Goal: Contribute content: Add original content to the website for others to see

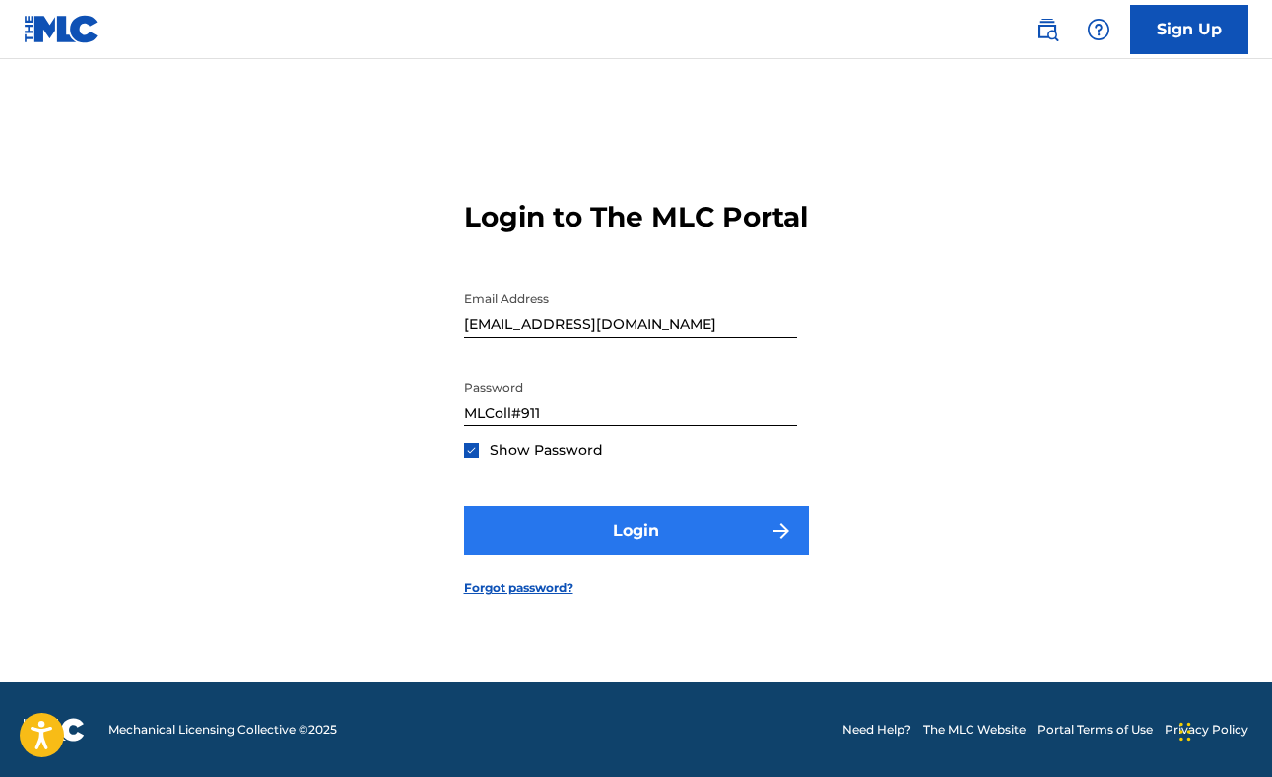
scroll to position [26, 0]
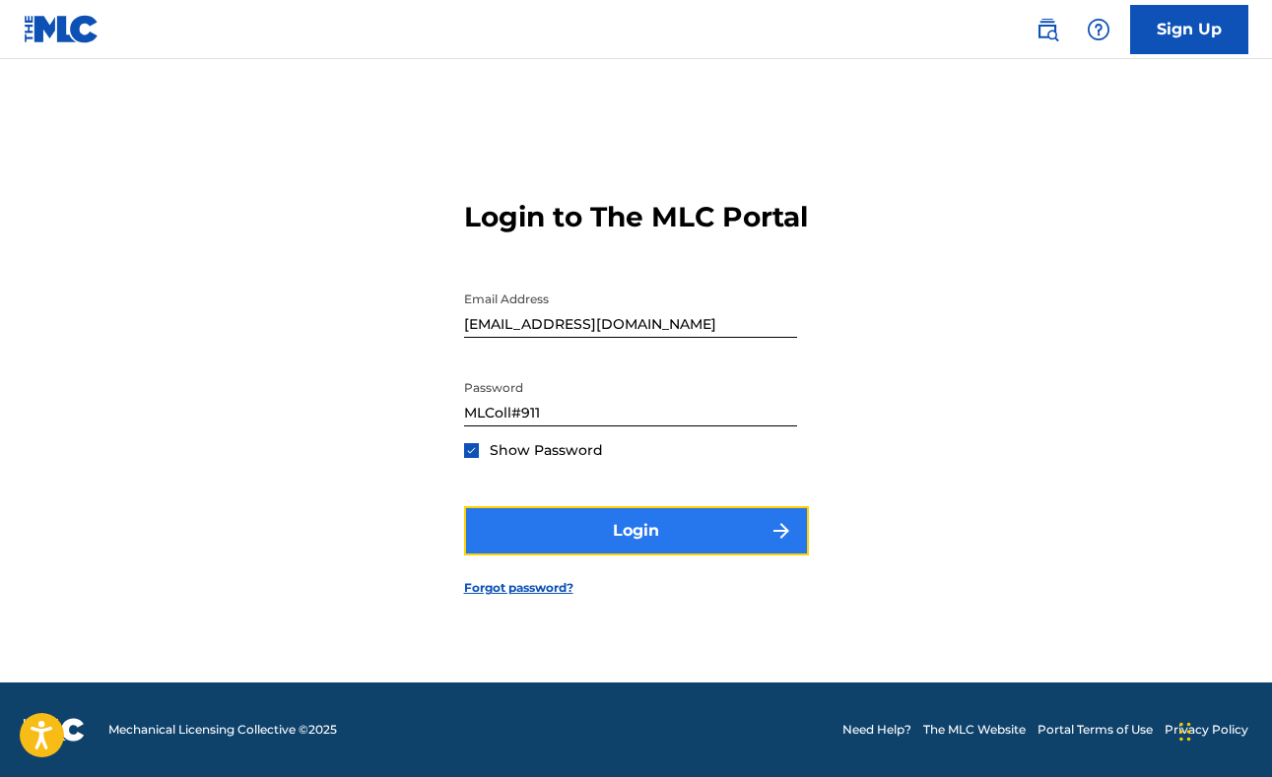
click at [689, 551] on button "Login" at bounding box center [636, 530] width 345 height 49
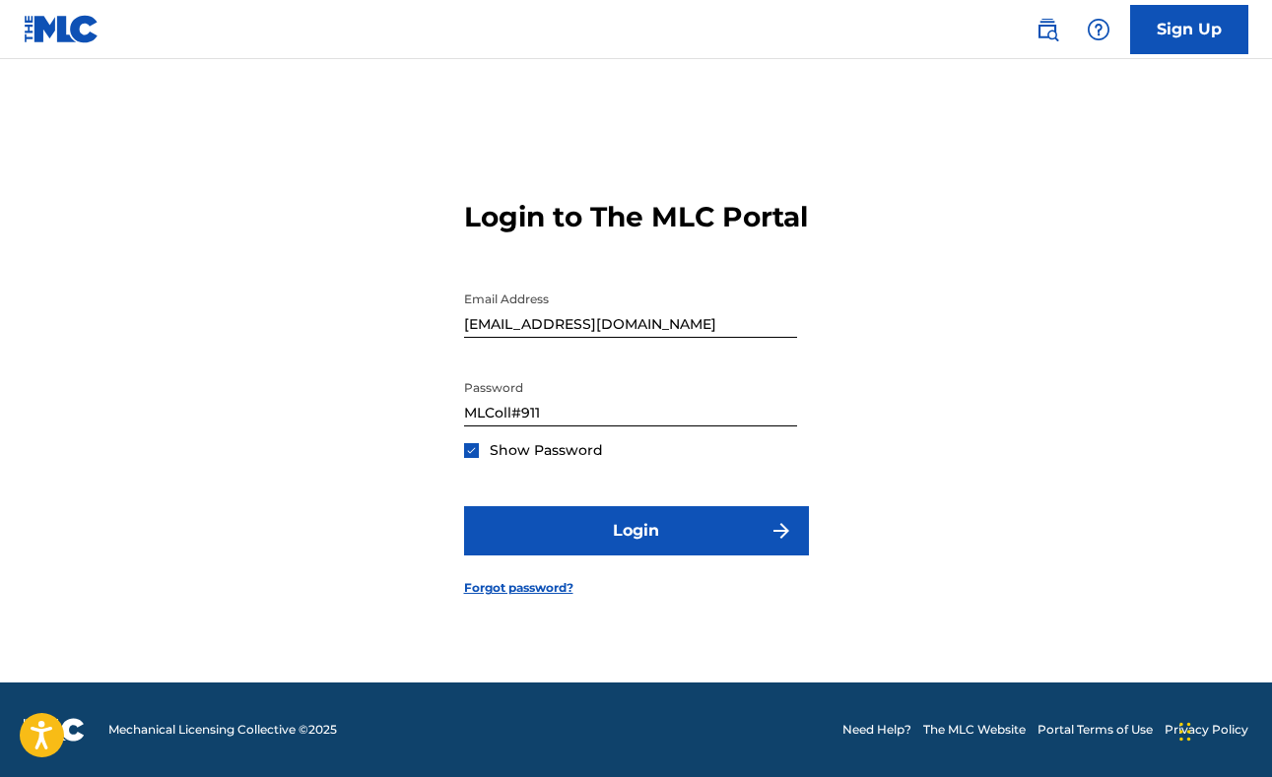
click at [1028, 461] on div "Login to The MLC Portal Email Address [EMAIL_ADDRESS][DOMAIN_NAME] Password [SE…" at bounding box center [636, 383] width 1272 height 600
click at [514, 427] on input "MLColl#911" at bounding box center [630, 398] width 333 height 56
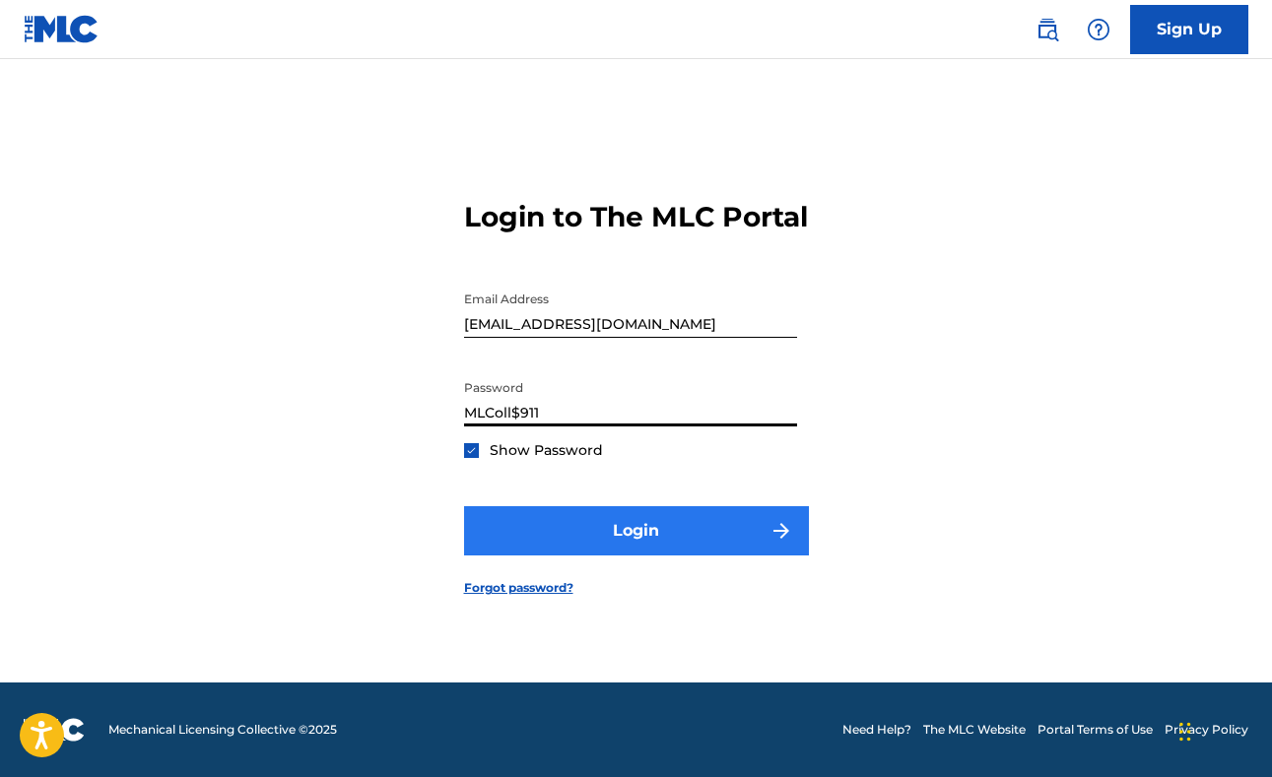
type input "MLColl$911"
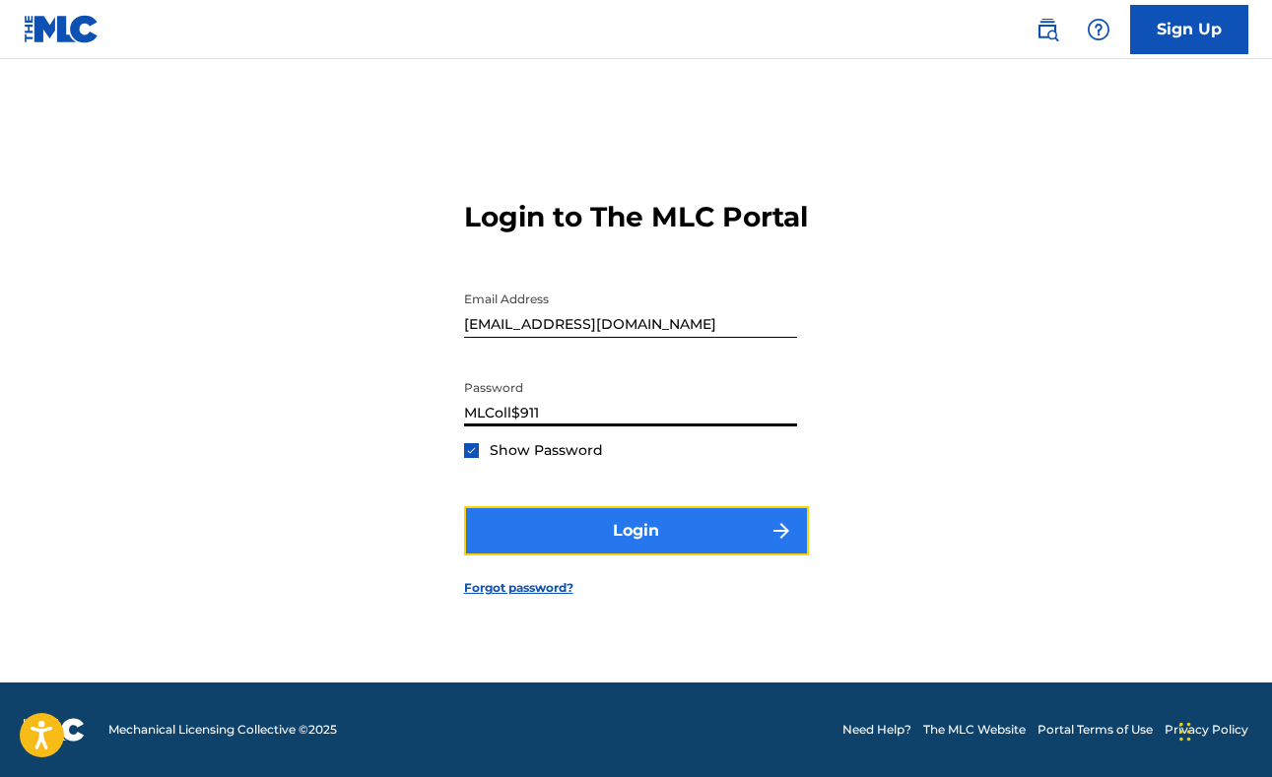
click at [588, 554] on button "Login" at bounding box center [636, 530] width 345 height 49
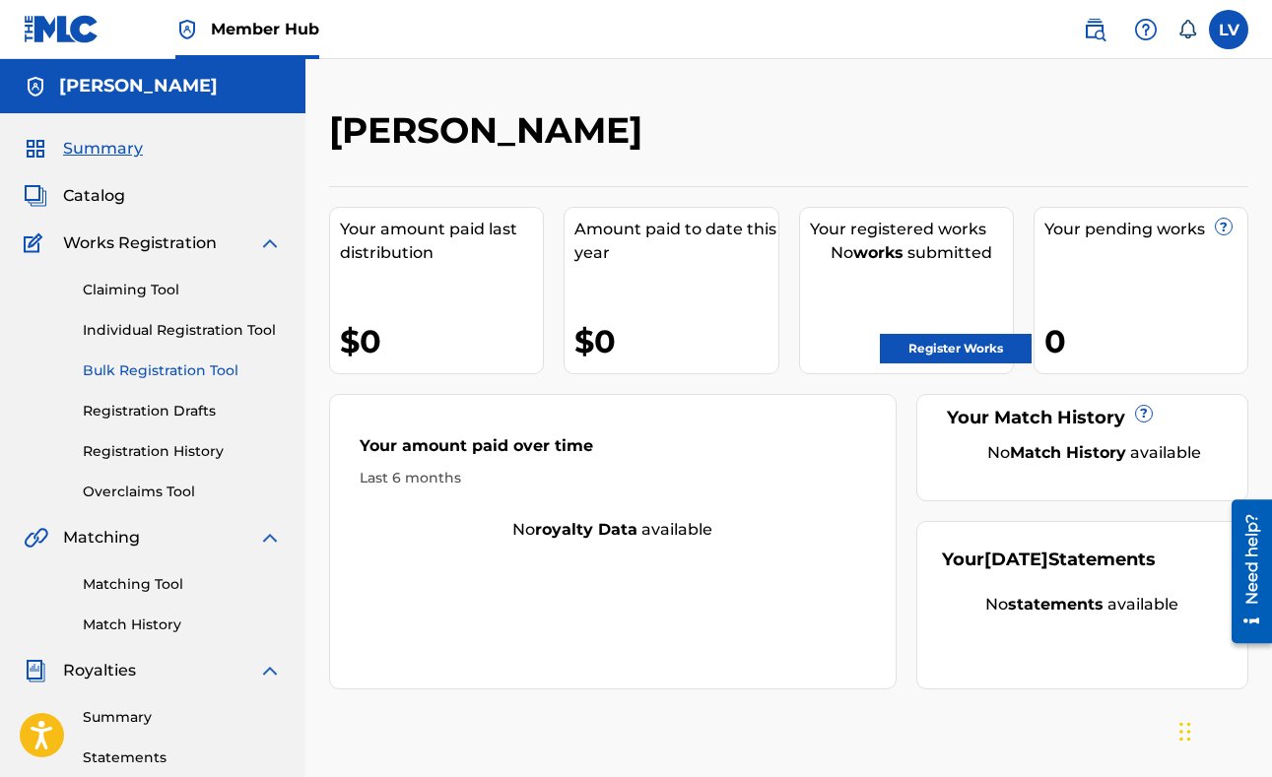
click at [192, 377] on link "Bulk Registration Tool" at bounding box center [182, 371] width 199 height 21
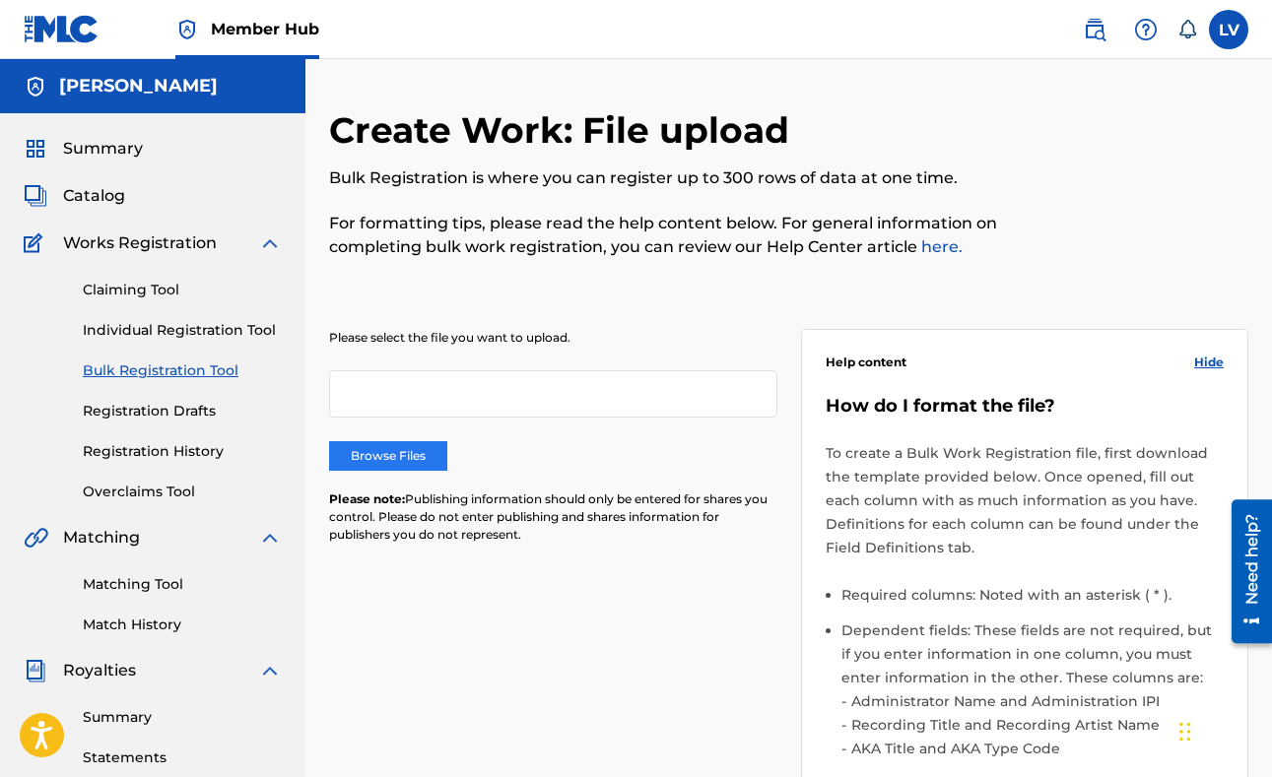
click at [401, 455] on label "Browse Files" at bounding box center [388, 456] width 118 height 30
click at [0, 0] on input "Browse Files" at bounding box center [0, 0] width 0 height 0
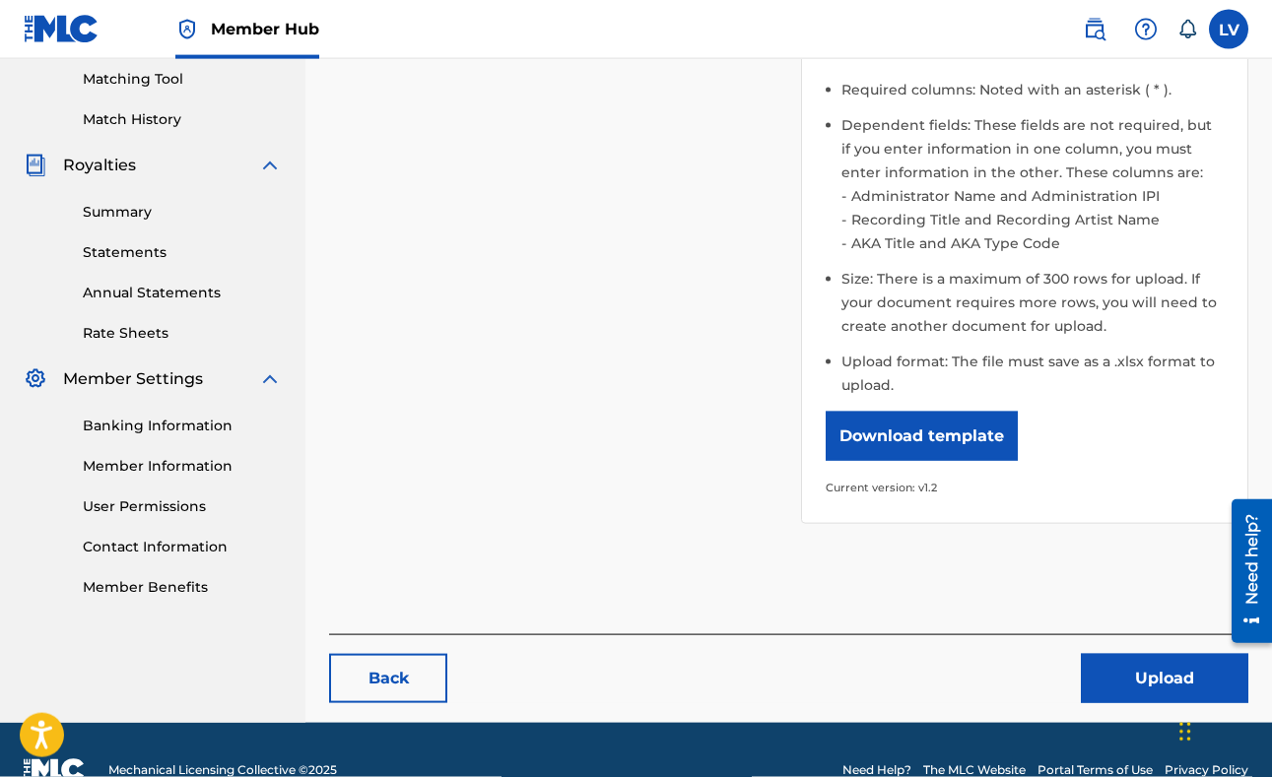
scroll to position [546, 0]
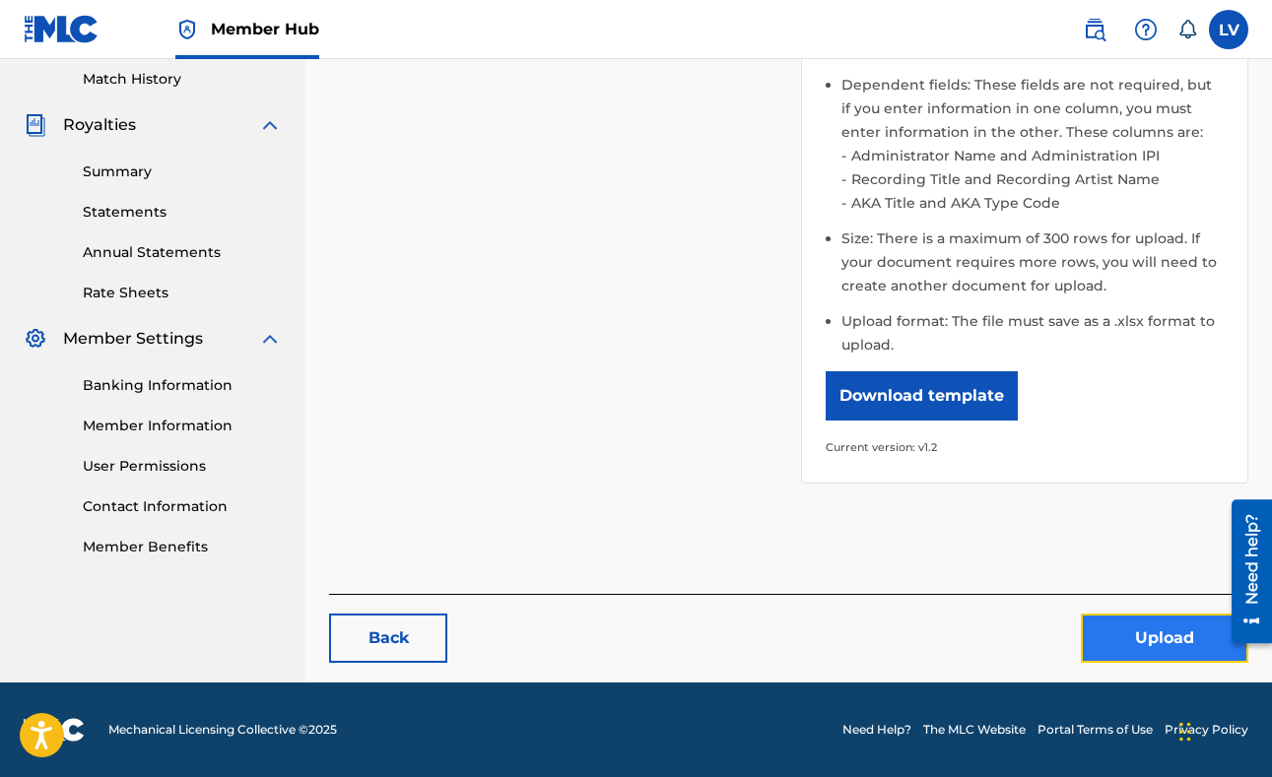
click at [1155, 632] on button "Upload" at bounding box center [1164, 638] width 167 height 49
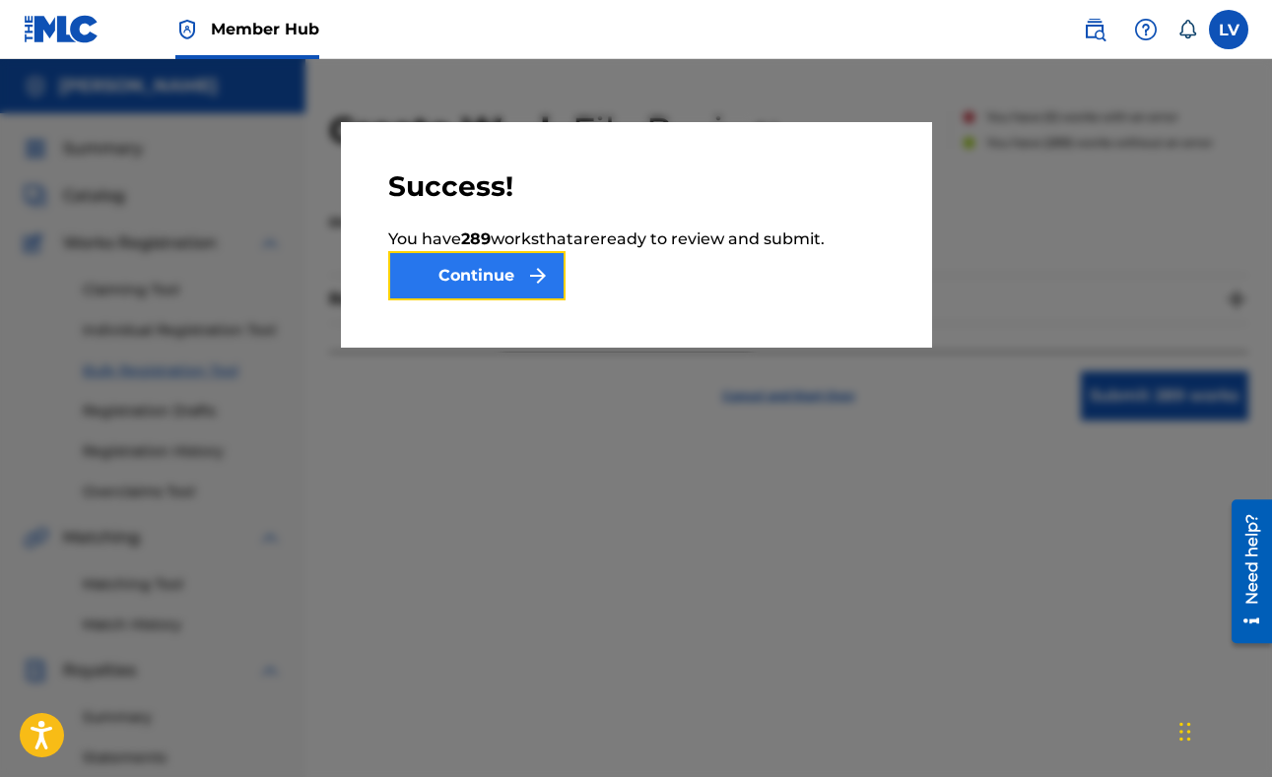
click at [472, 269] on button "Continue" at bounding box center [476, 275] width 177 height 49
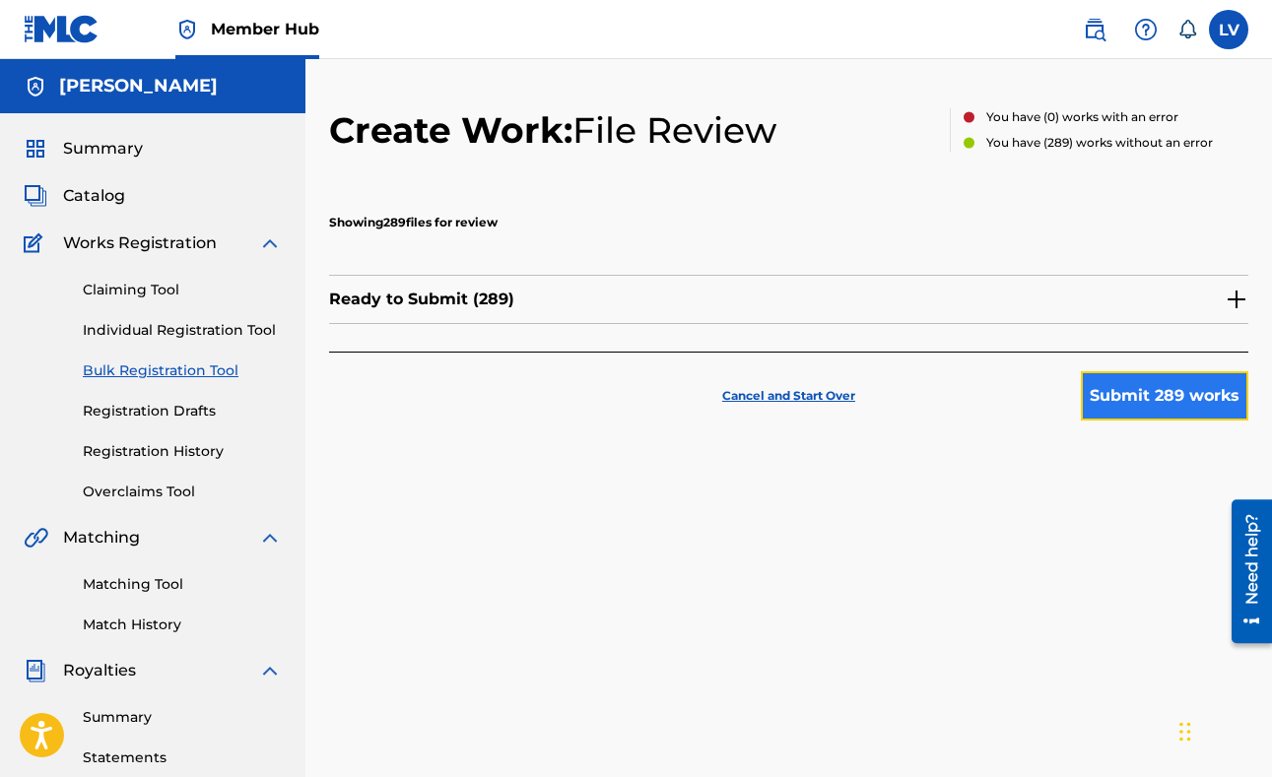
click at [1135, 400] on button "Submit 289 works" at bounding box center [1164, 395] width 167 height 49
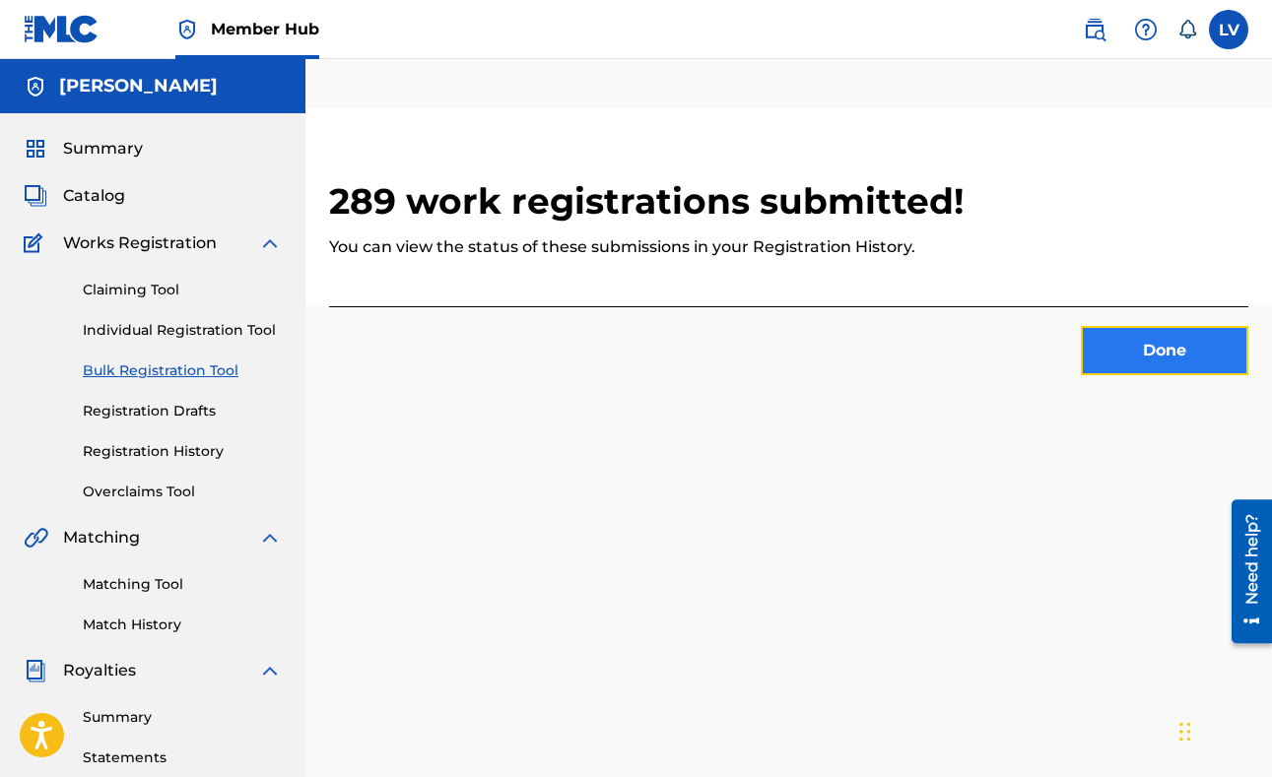
click at [1112, 349] on button "Done" at bounding box center [1164, 350] width 167 height 49
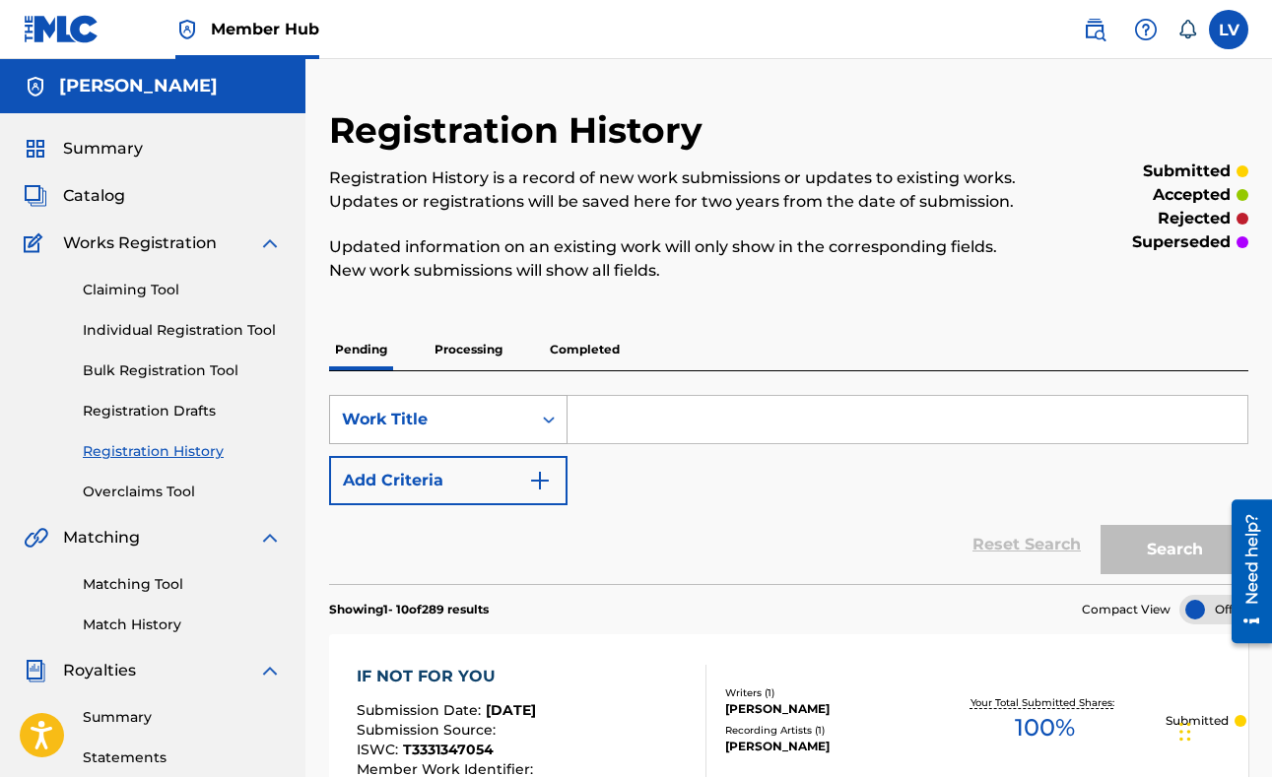
click at [549, 419] on icon "Search Form" at bounding box center [549, 420] width 20 height 20
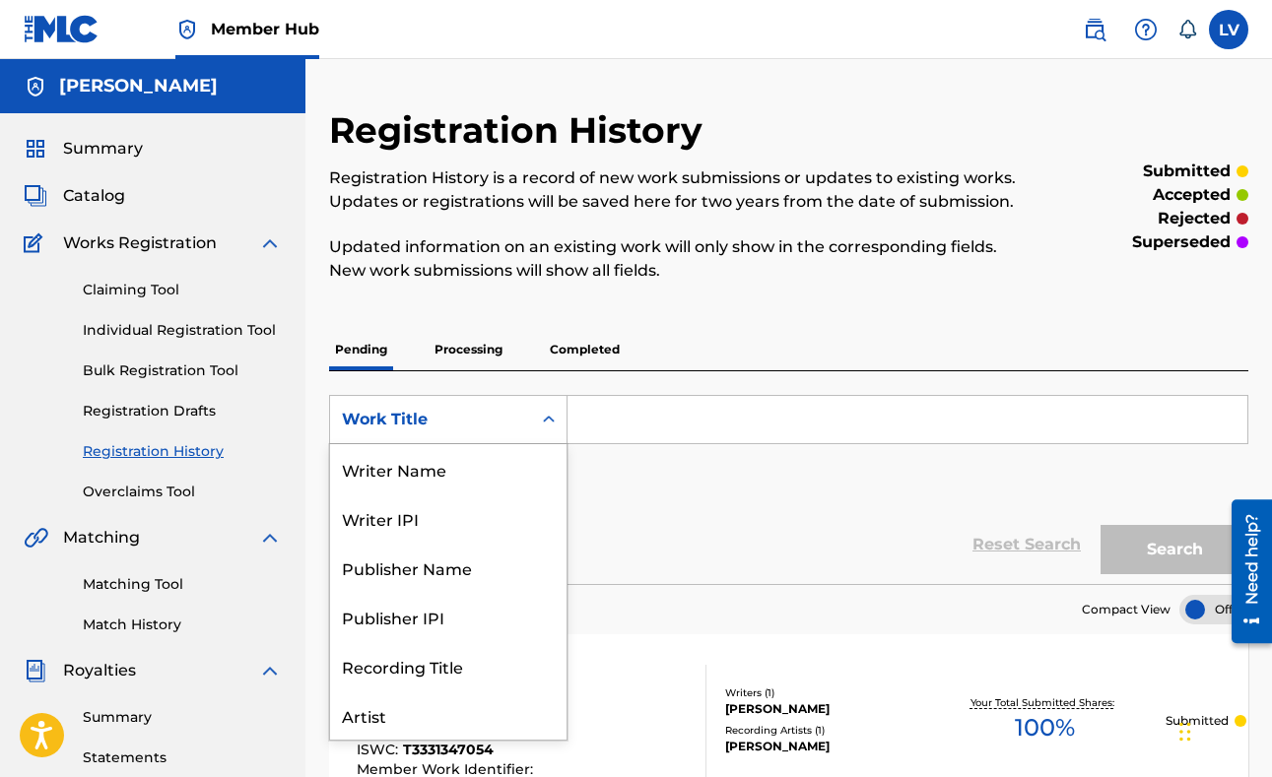
scroll to position [99, 0]
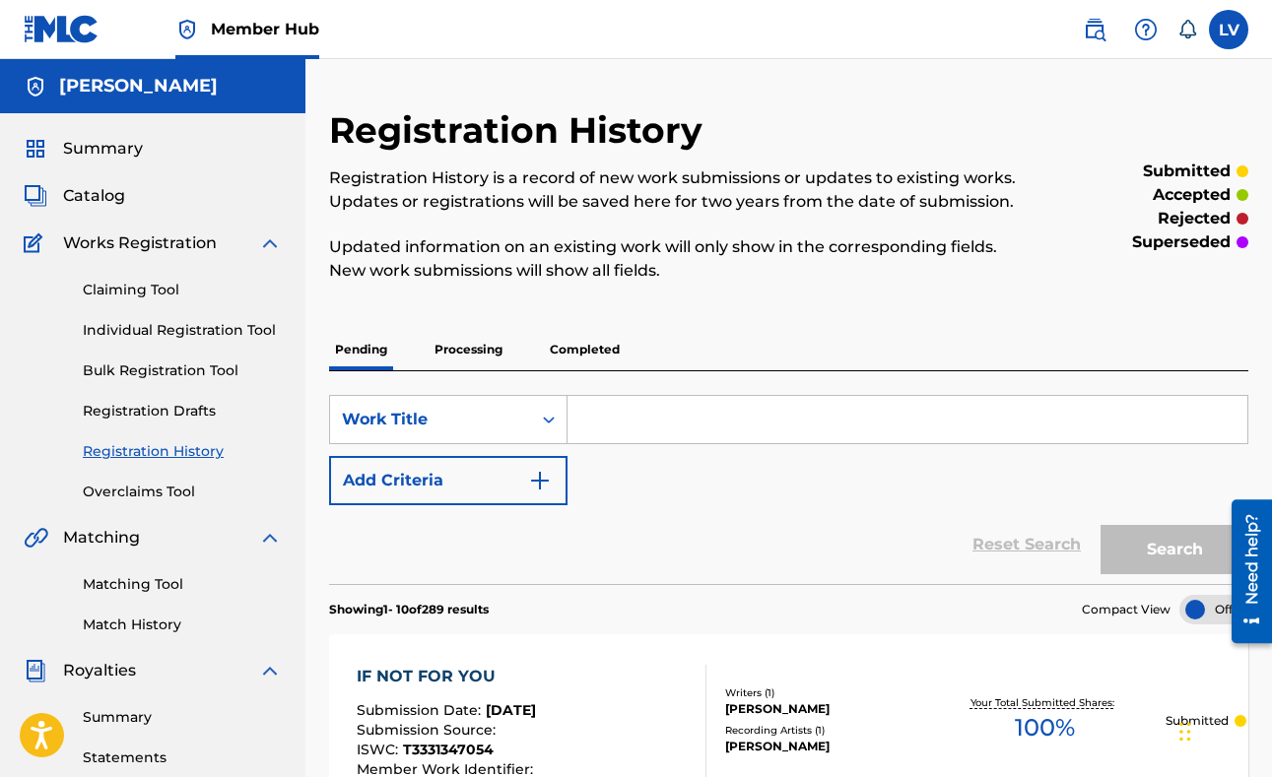
click at [549, 419] on icon "Search Form" at bounding box center [549, 420] width 20 height 20
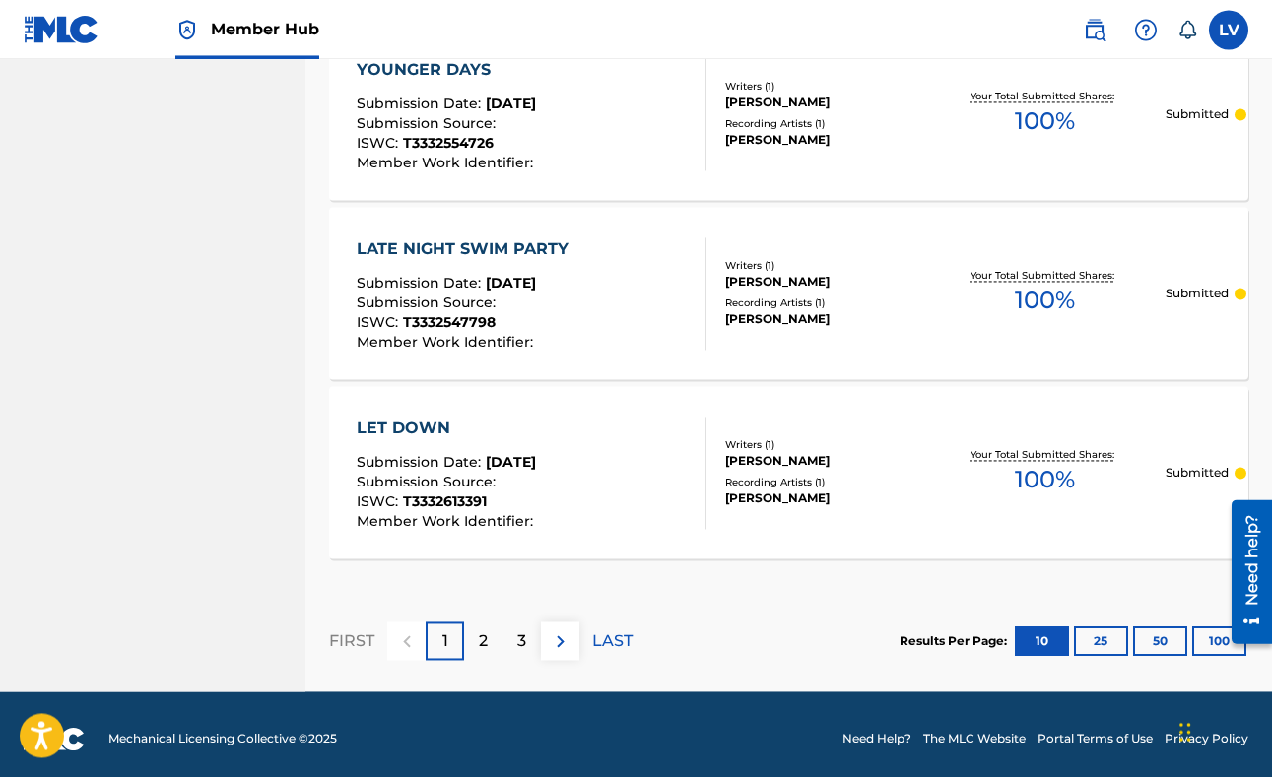
scroll to position [1871, 0]
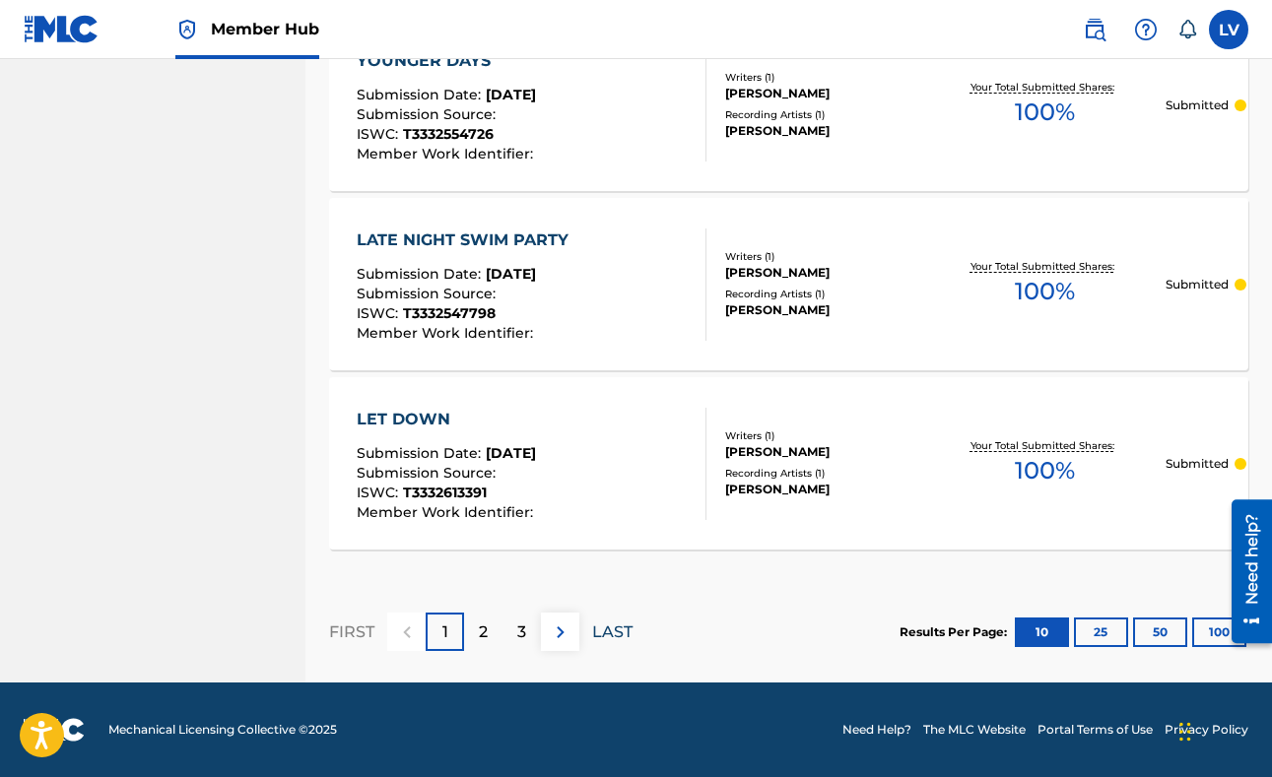
click at [603, 630] on p "LAST" at bounding box center [612, 633] width 40 height 24
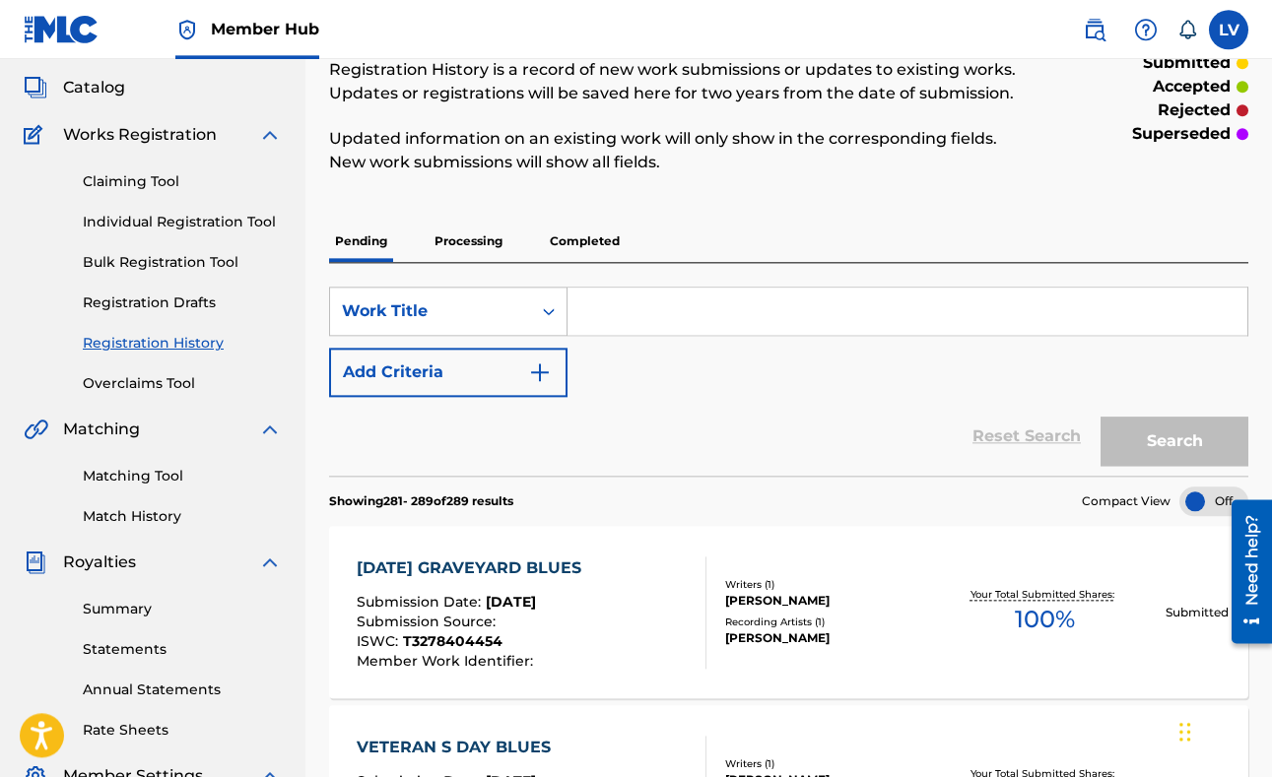
scroll to position [0, 0]
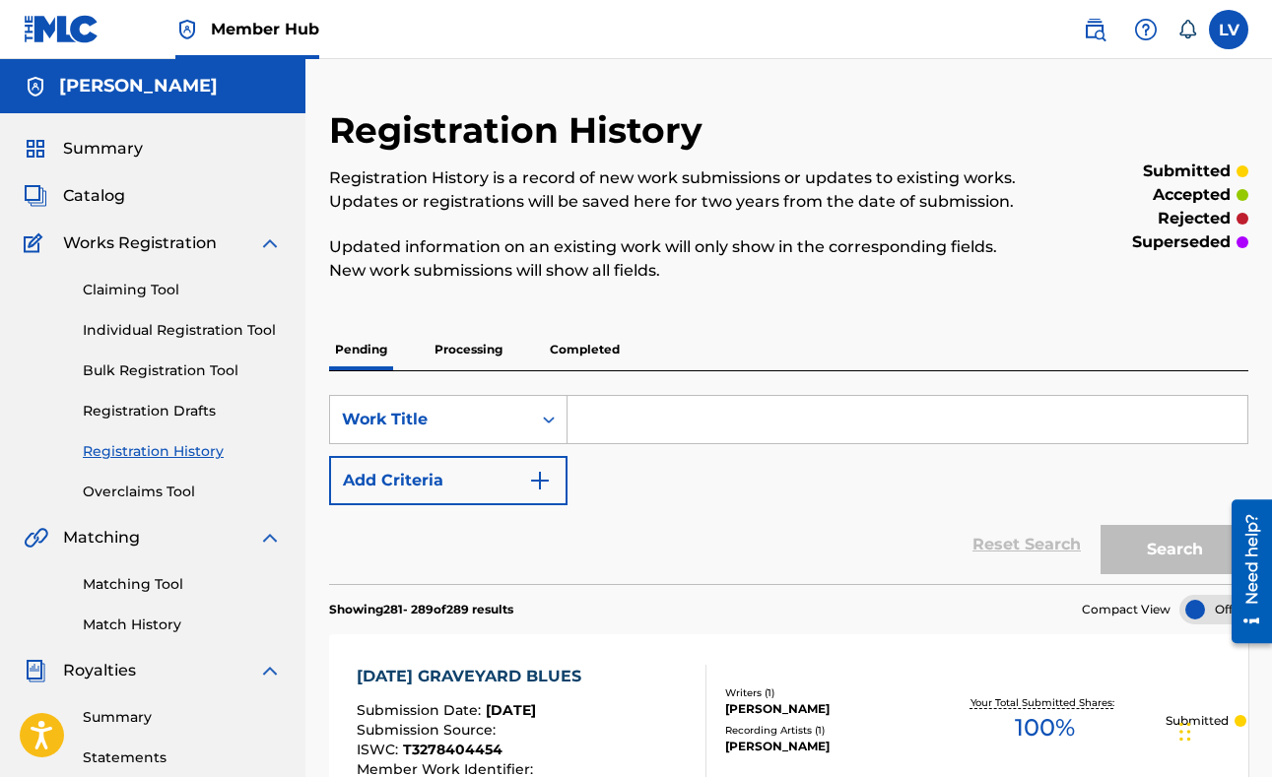
click at [1047, 482] on div "SearchWithCriteriac90de82b-a7f9-4e34-b201-1b3a595493af Work Title Add Criteria" at bounding box center [788, 450] width 919 height 110
click at [139, 371] on link "Bulk Registration Tool" at bounding box center [182, 371] width 199 height 21
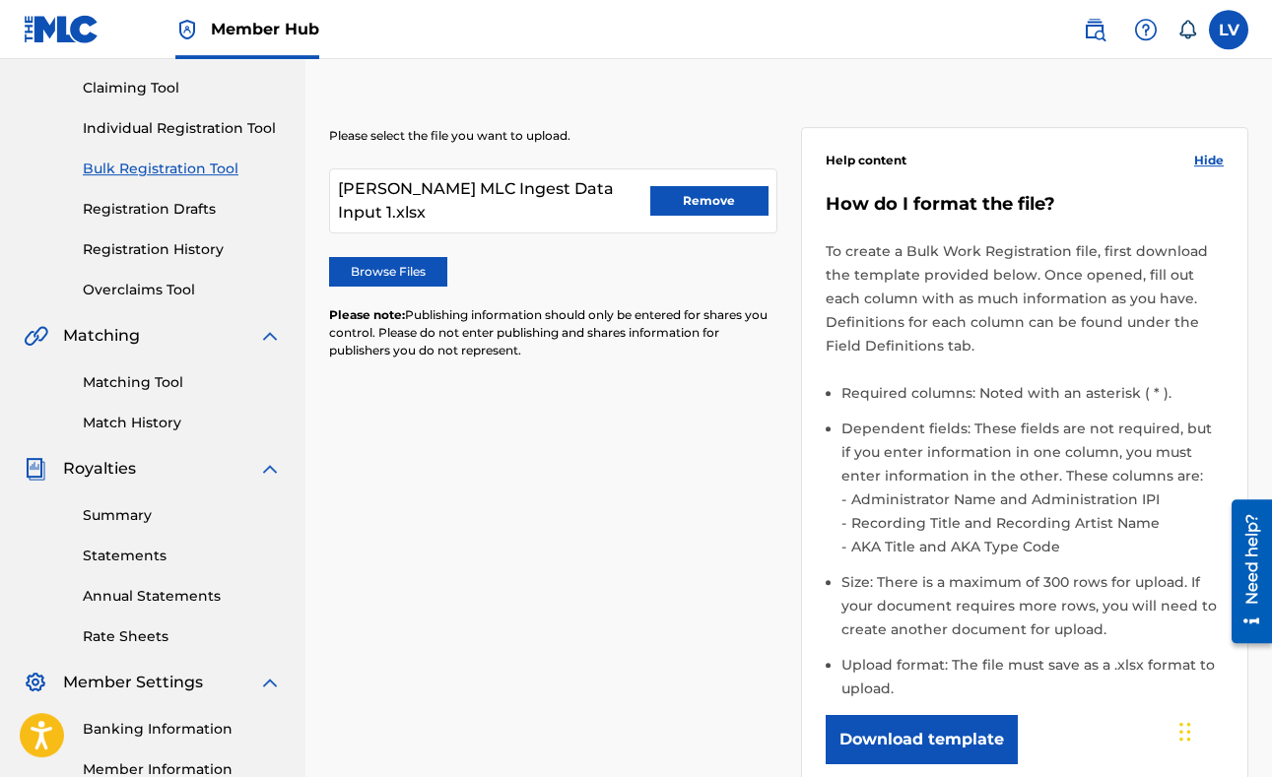
scroll to position [201, 0]
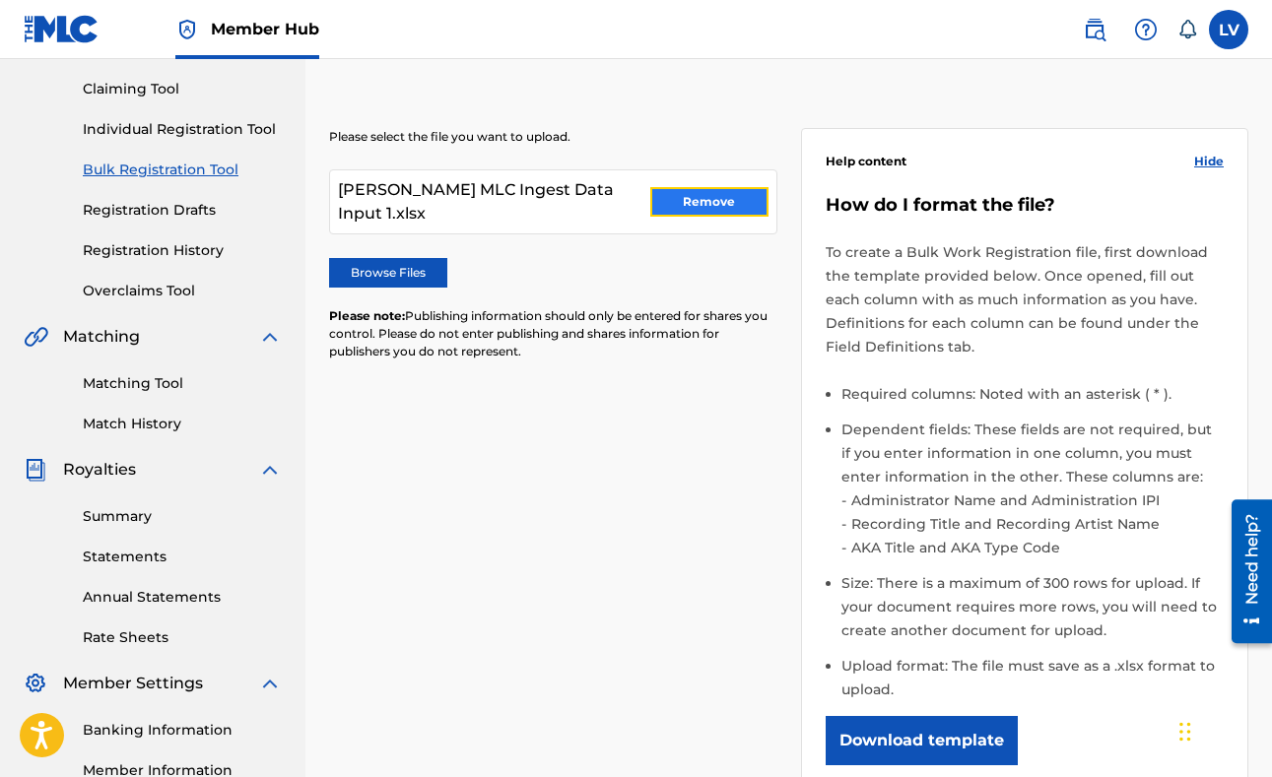
click at [694, 199] on button "Remove" at bounding box center [709, 202] width 118 height 30
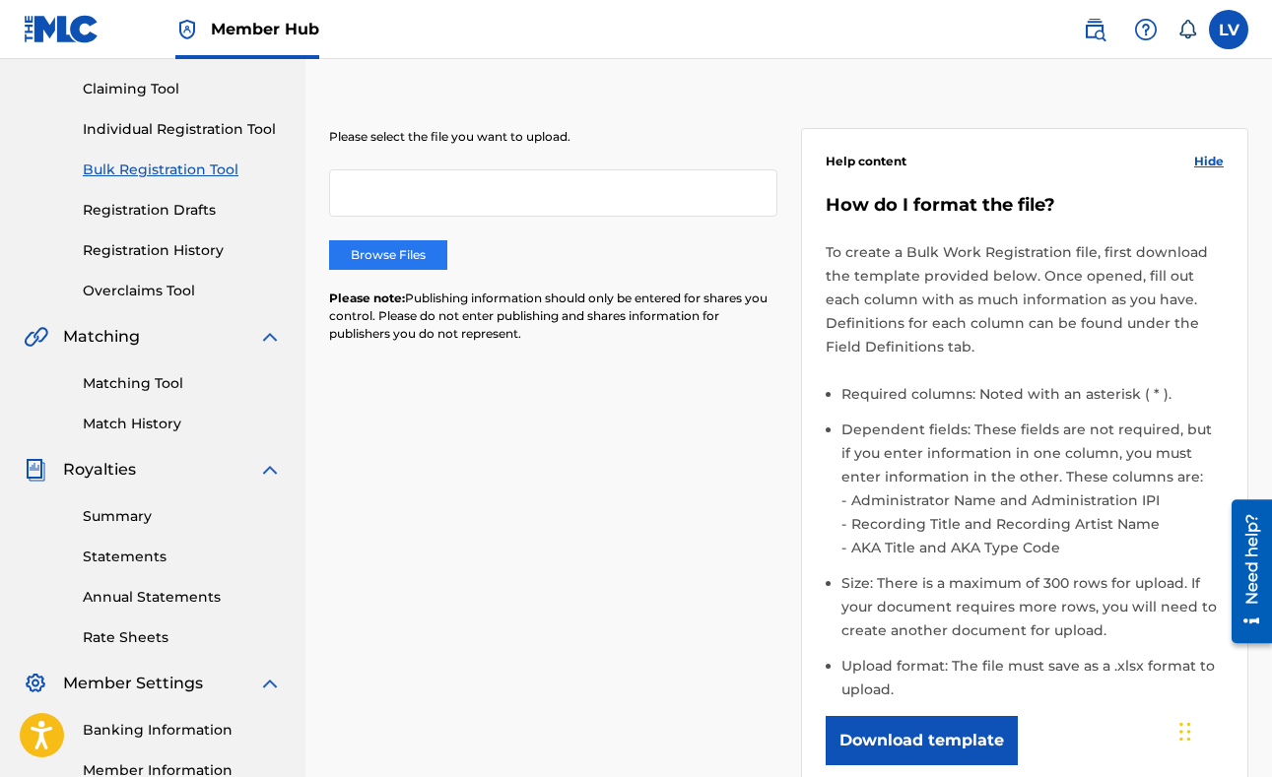
click at [391, 250] on label "Browse Files" at bounding box center [388, 255] width 118 height 30
click at [0, 0] on input "Browse Files" at bounding box center [0, 0] width 0 height 0
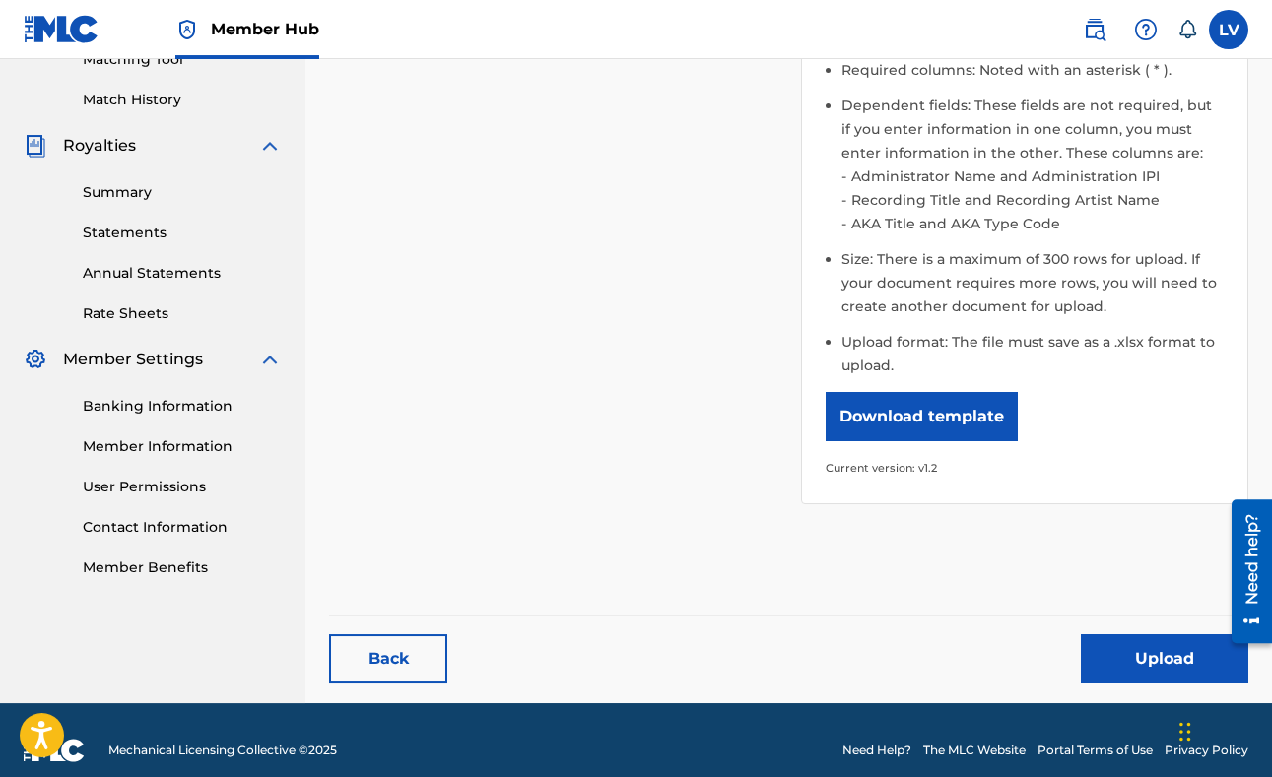
scroll to position [546, 0]
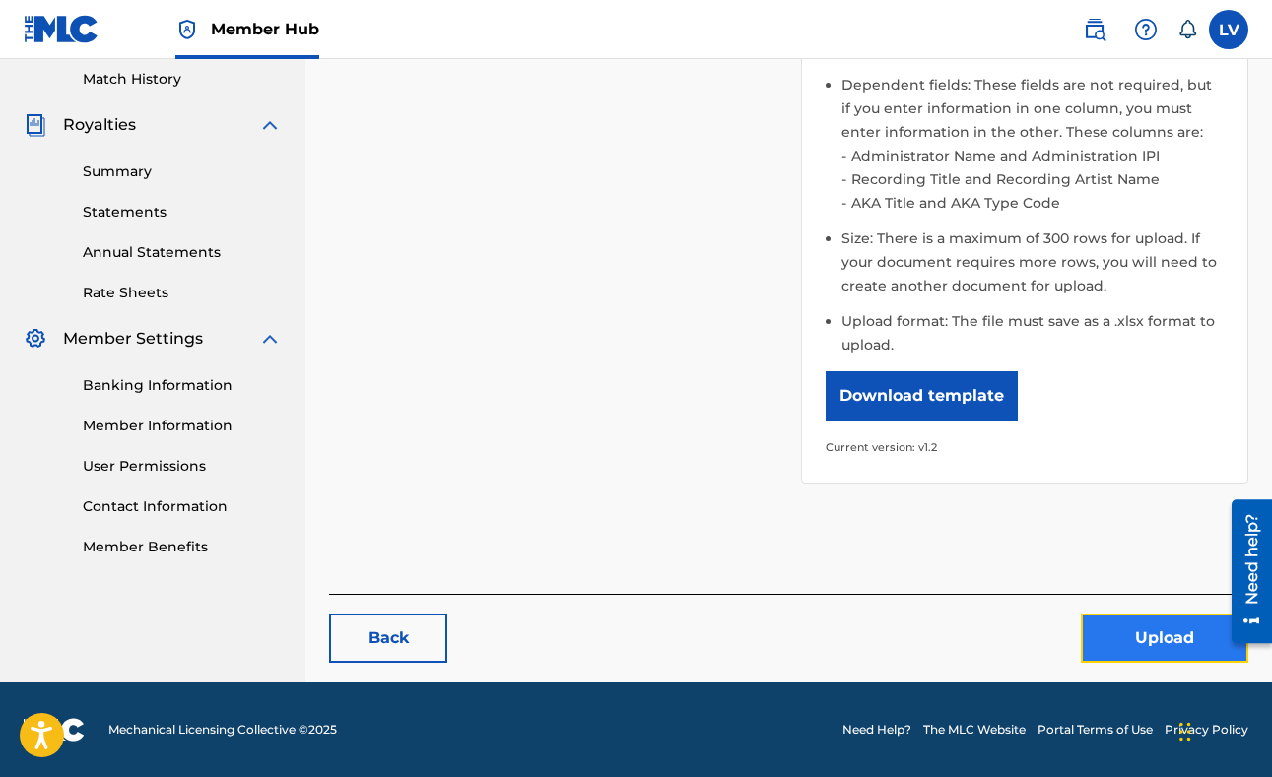
click at [1147, 641] on button "Upload" at bounding box center [1164, 638] width 167 height 49
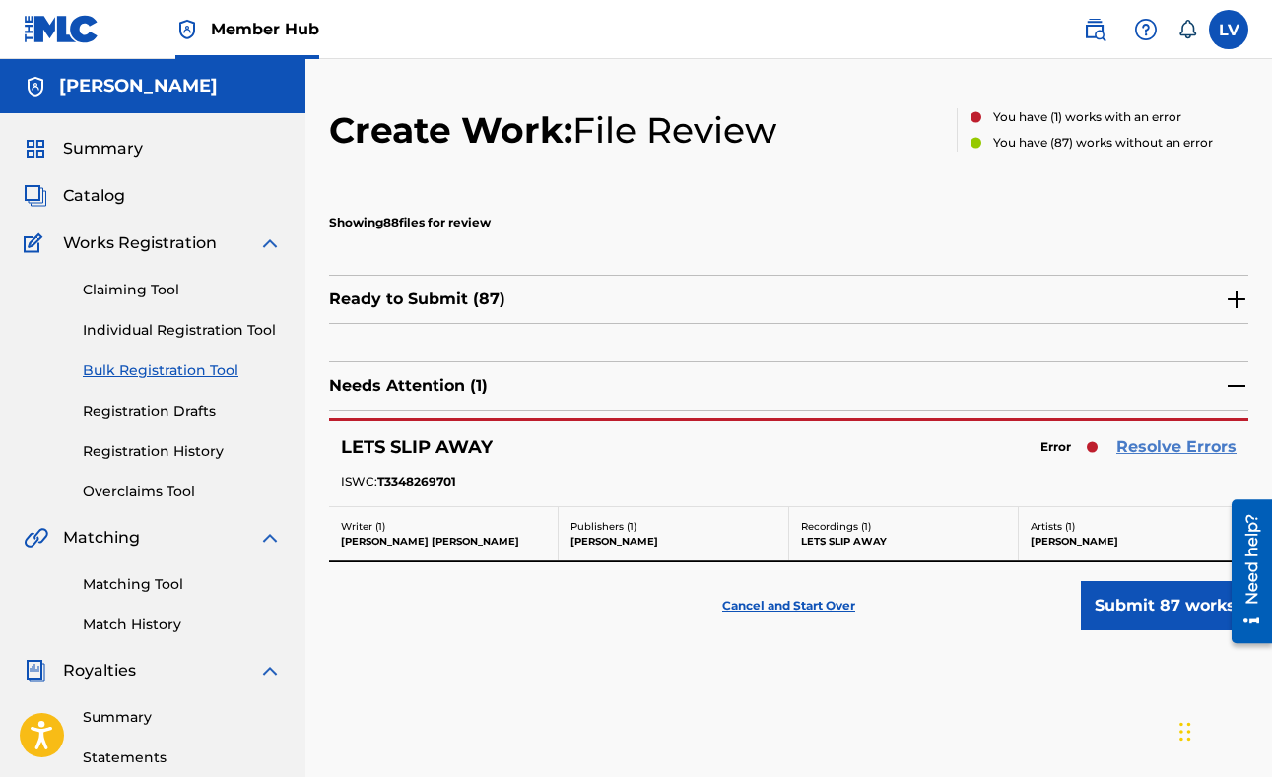
click at [1149, 441] on link "Resolve Errors" at bounding box center [1176, 447] width 120 height 24
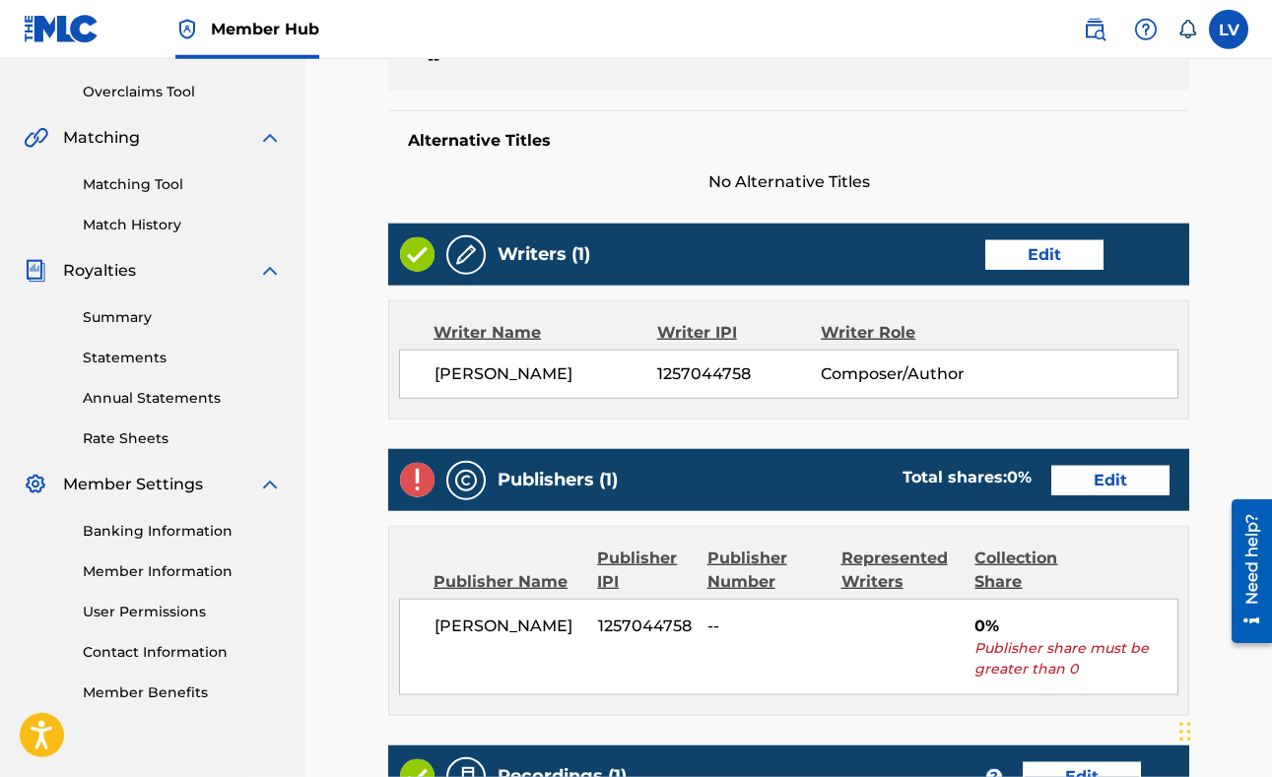
scroll to position [401, 0]
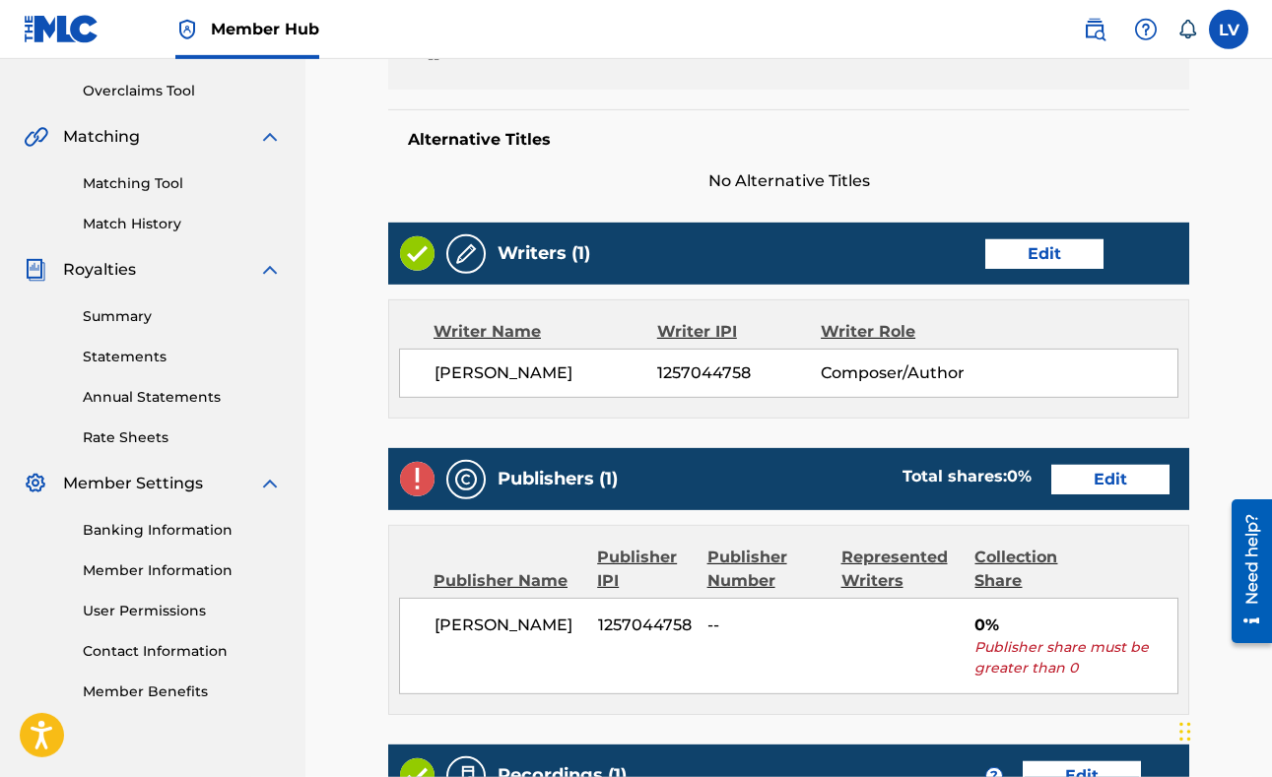
click at [1077, 563] on div "Collection Share" at bounding box center [1029, 569] width 111 height 47
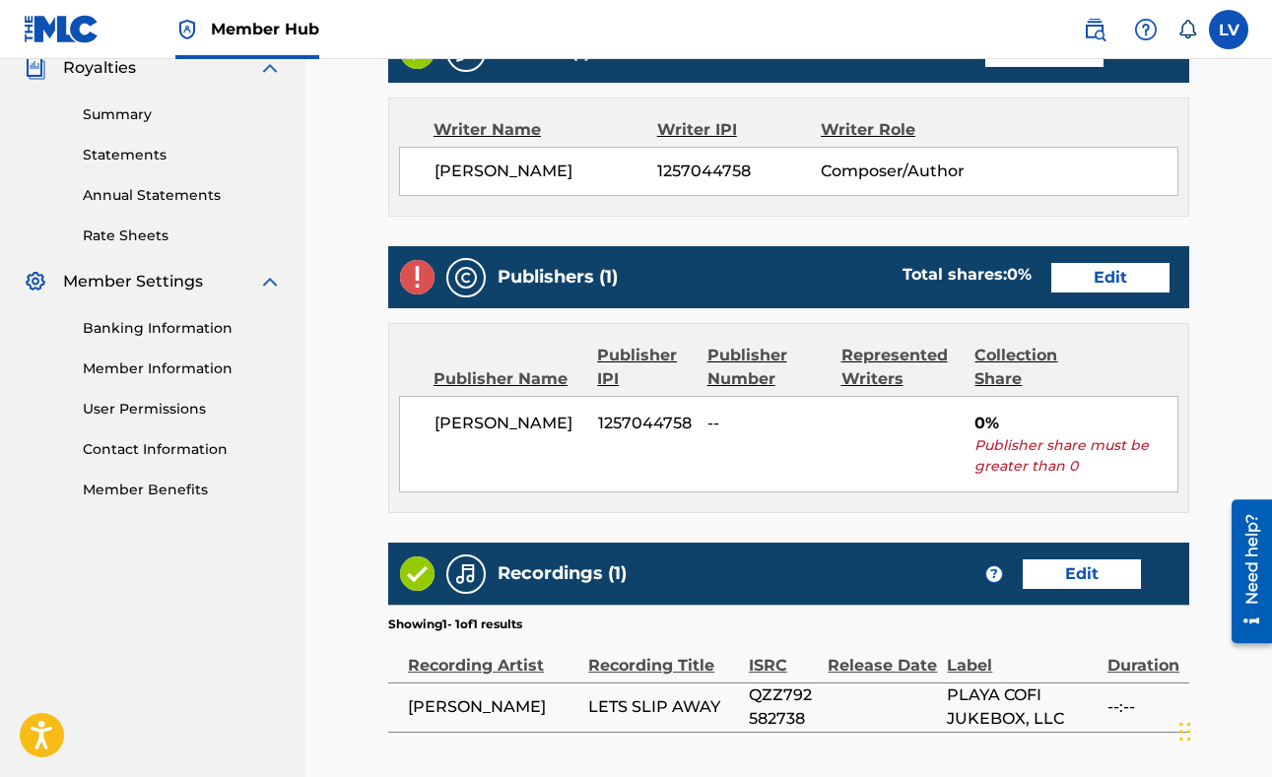
scroll to position [602, 0]
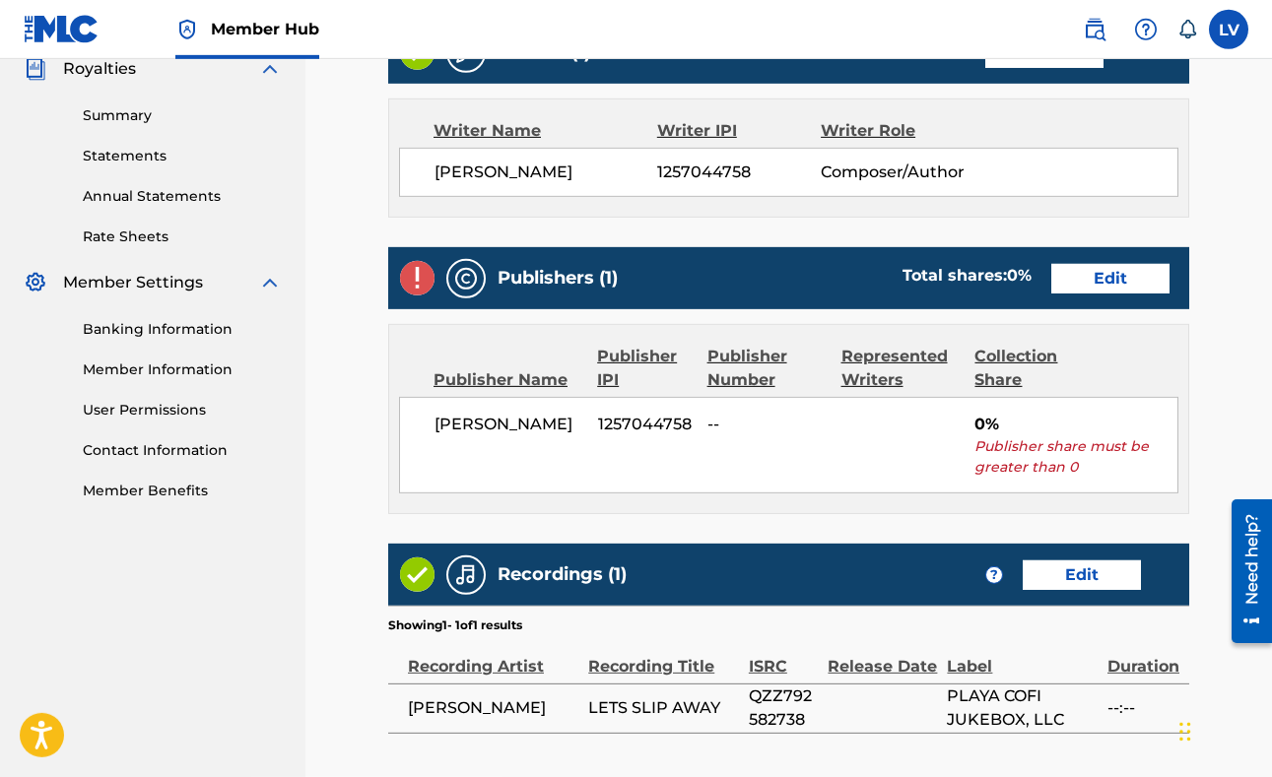
click at [631, 424] on span "1257044758" at bounding box center [645, 425] width 95 height 24
click at [1094, 283] on link "Edit" at bounding box center [1110, 279] width 118 height 30
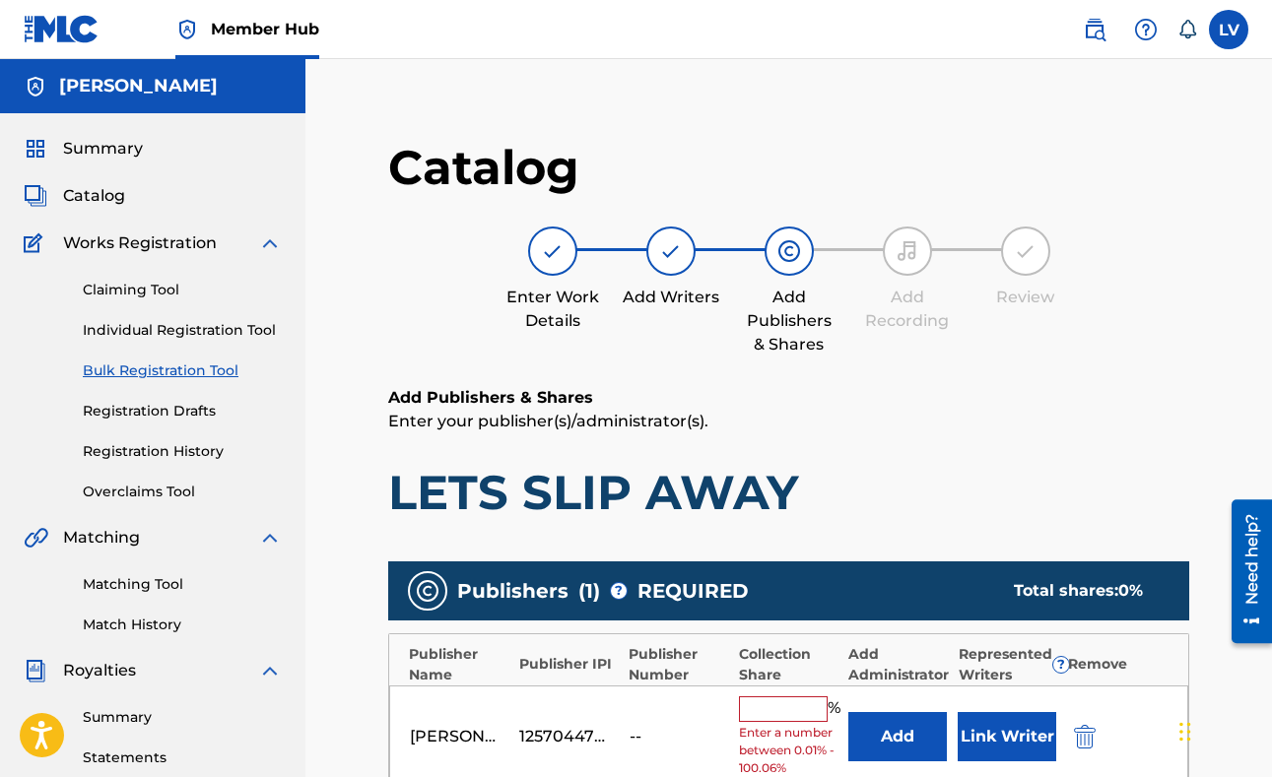
click at [763, 711] on input "text" at bounding box center [783, 709] width 89 height 26
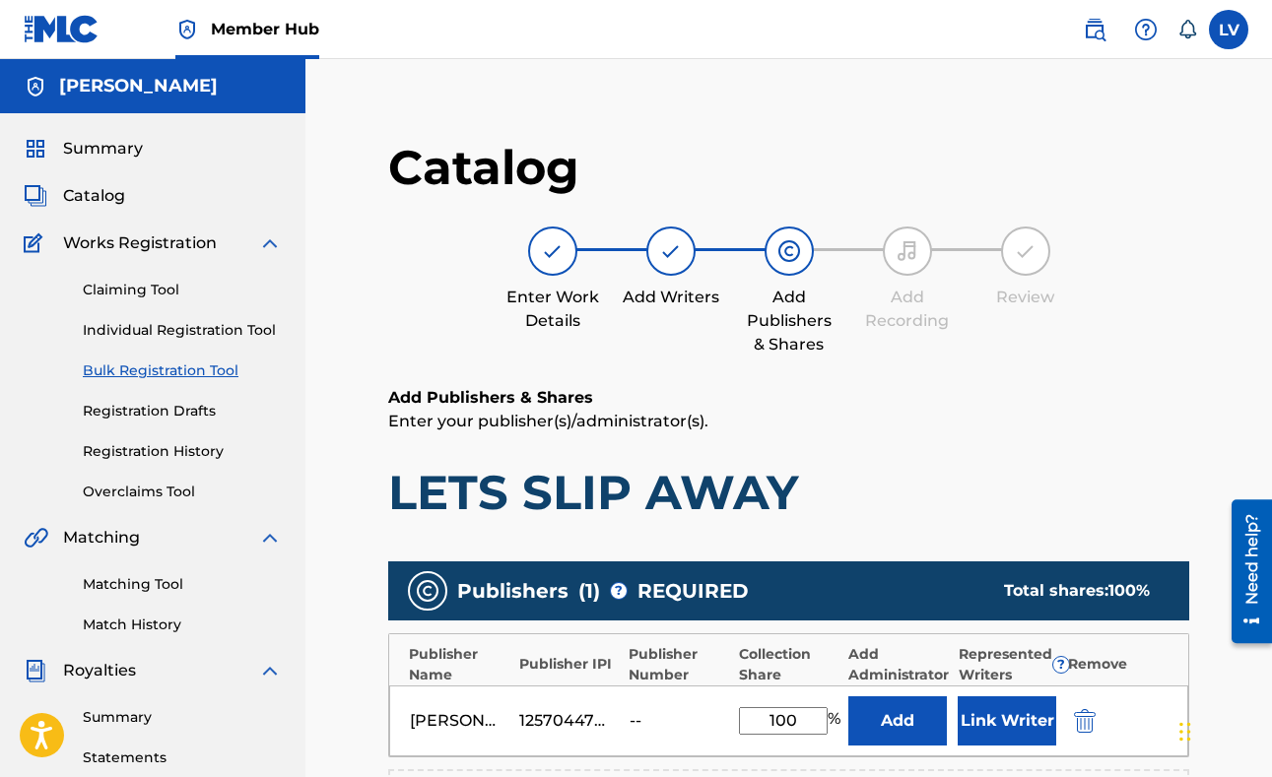
type input "100"
click at [687, 709] on div "--" at bounding box center [673, 721] width 89 height 24
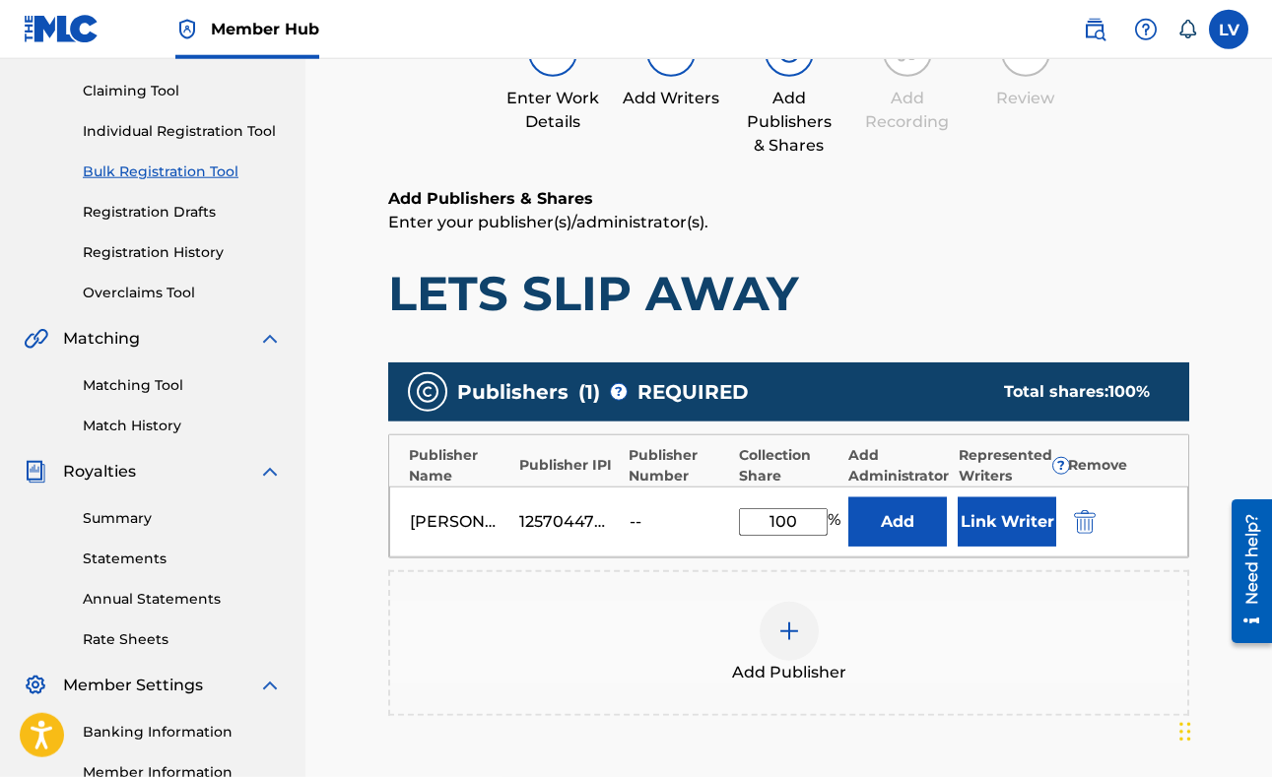
scroll to position [200, 0]
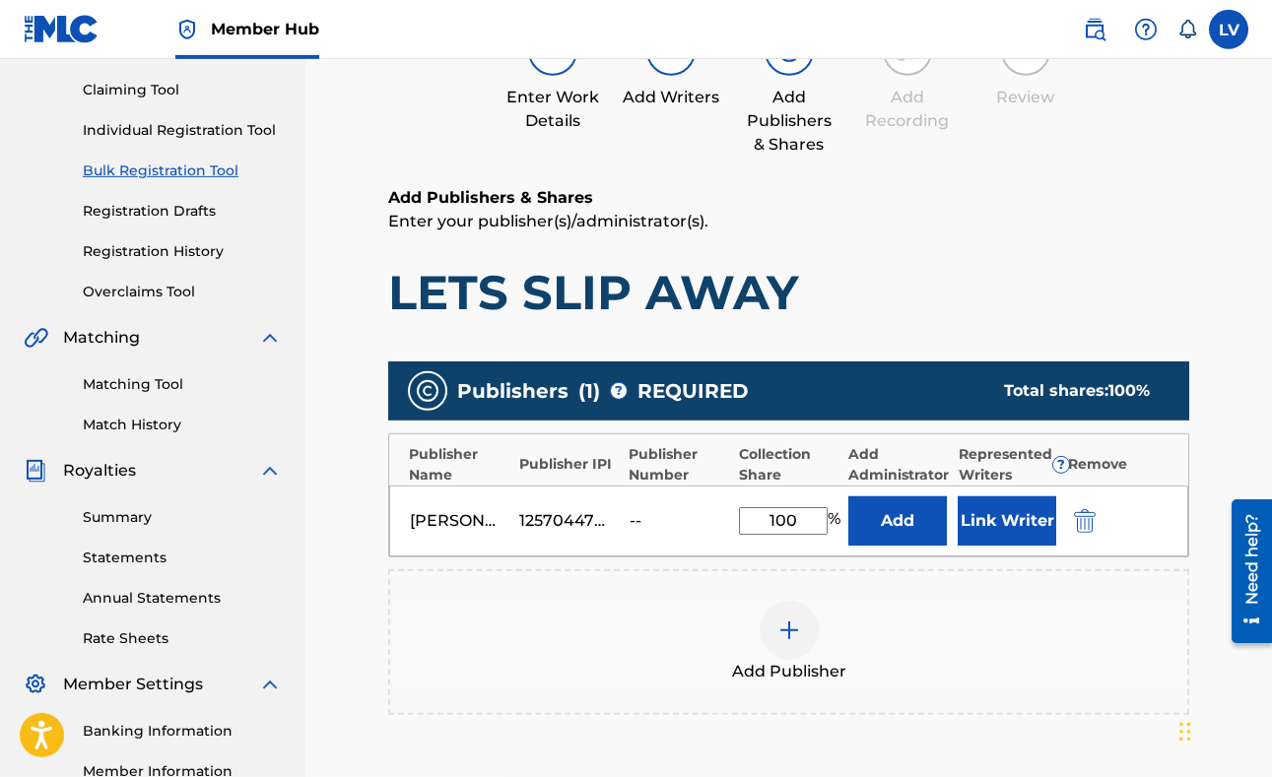
click at [455, 516] on div "[PERSON_NAME]" at bounding box center [454, 521] width 89 height 24
click at [686, 524] on div "--" at bounding box center [673, 521] width 89 height 24
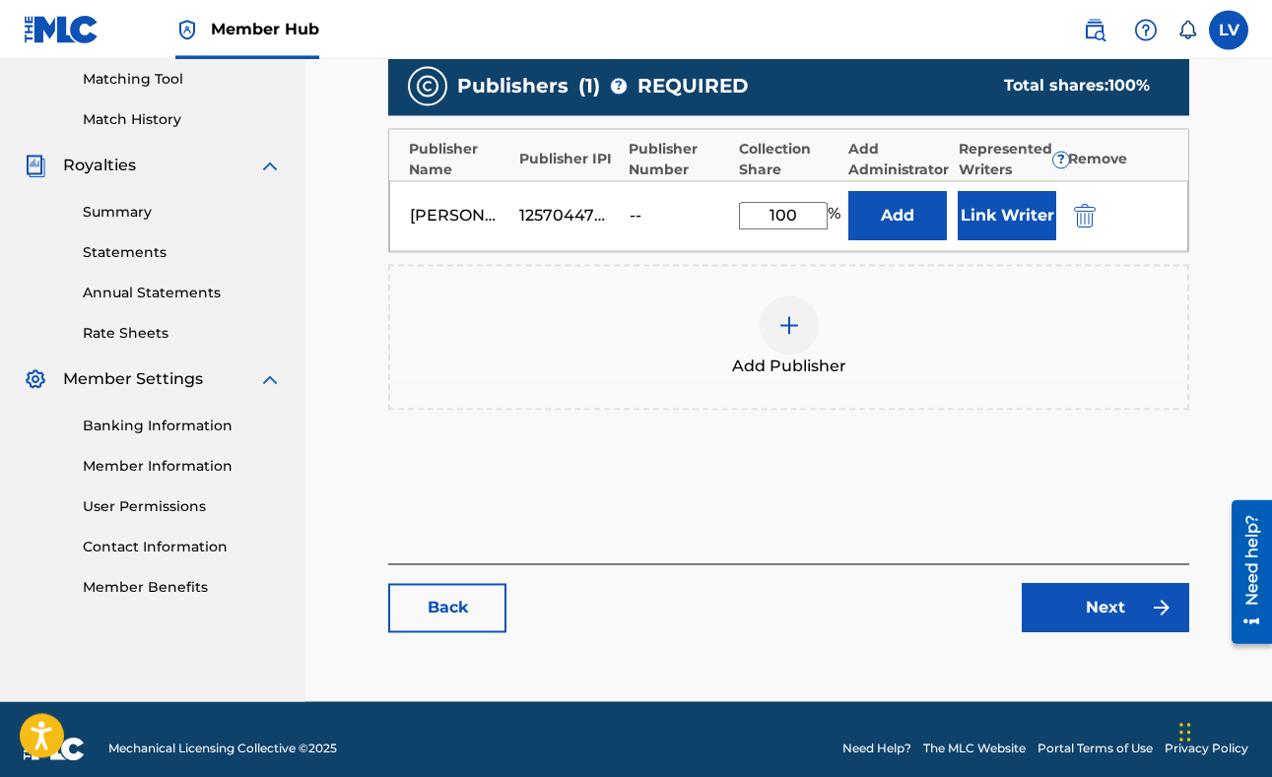
scroll to position [524, 0]
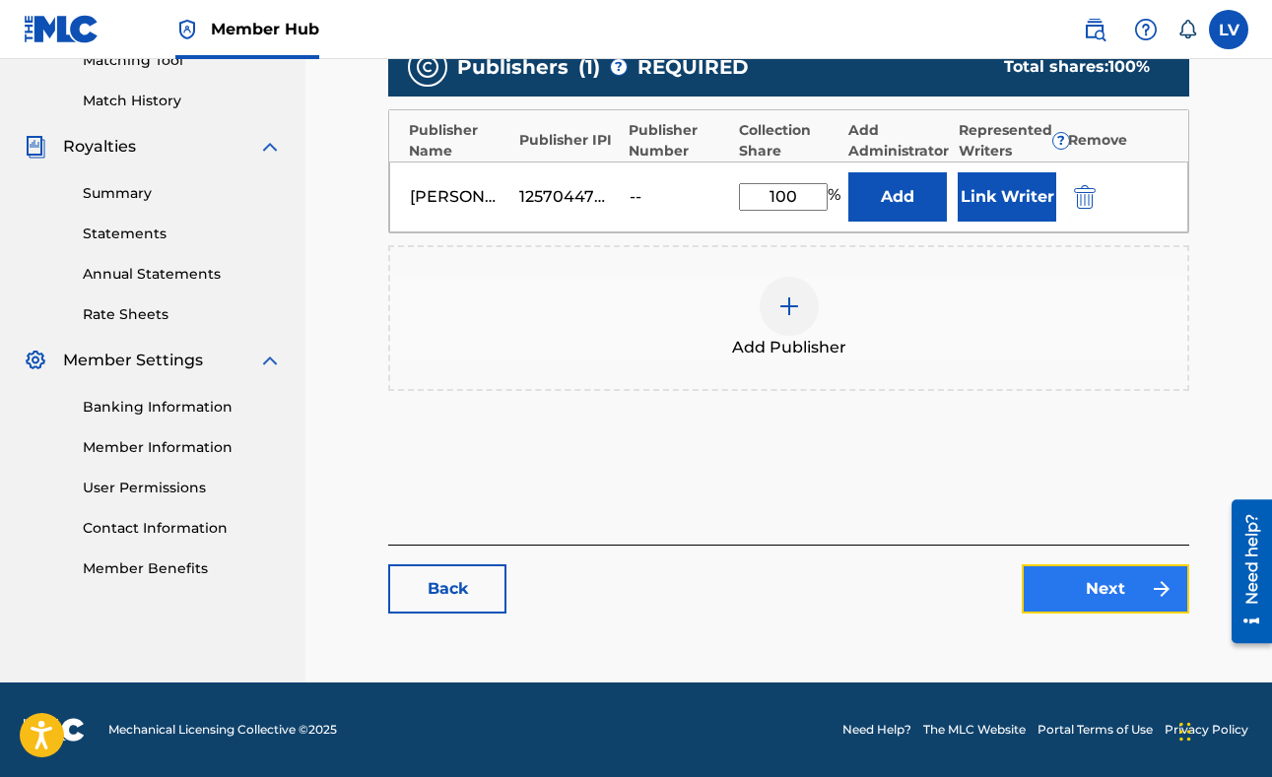
click at [1062, 590] on link "Next" at bounding box center [1105, 588] width 167 height 49
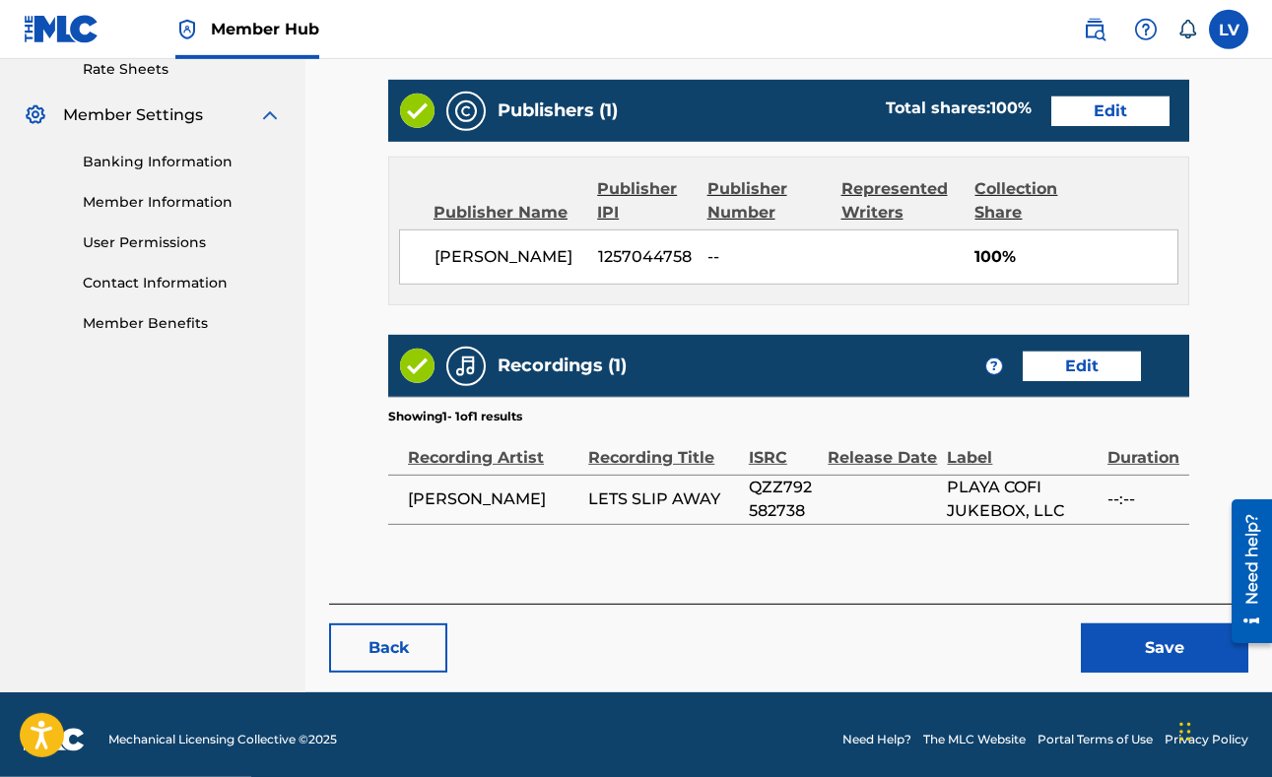
scroll to position [779, 0]
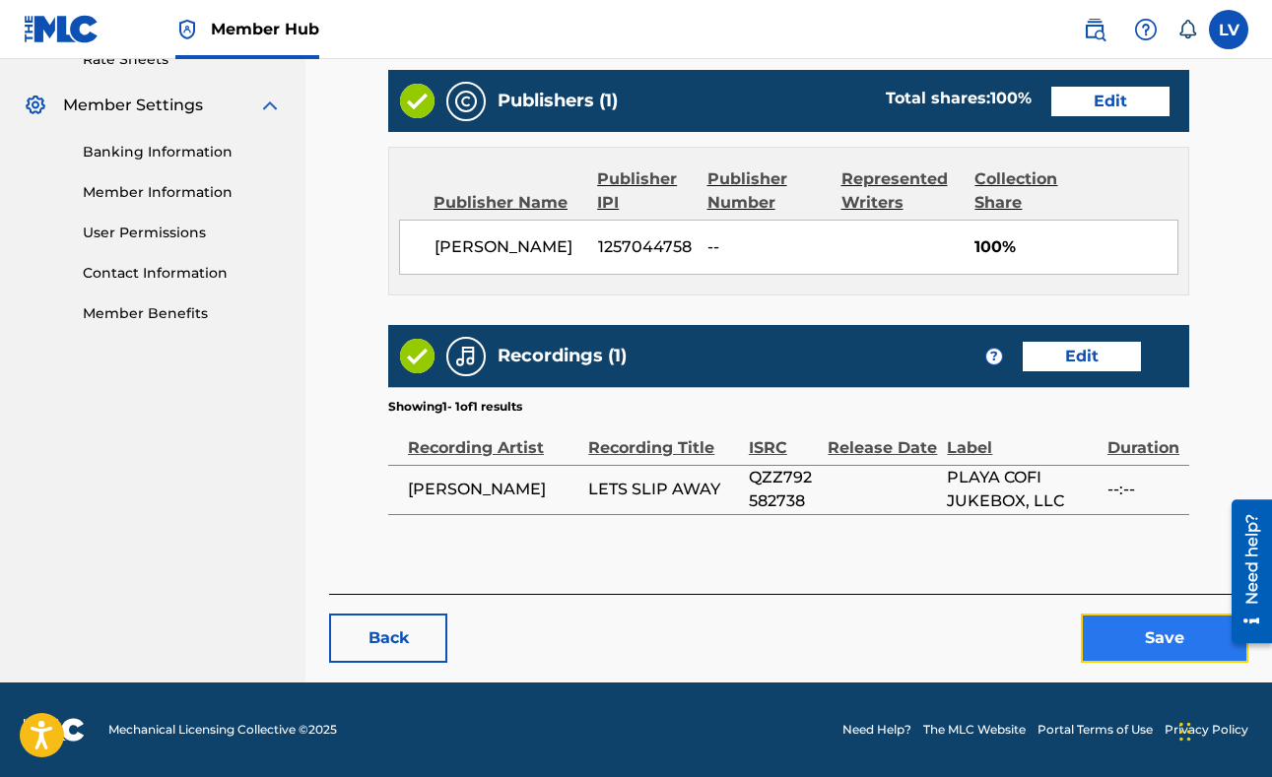
click at [1110, 634] on button "Save" at bounding box center [1164, 638] width 167 height 49
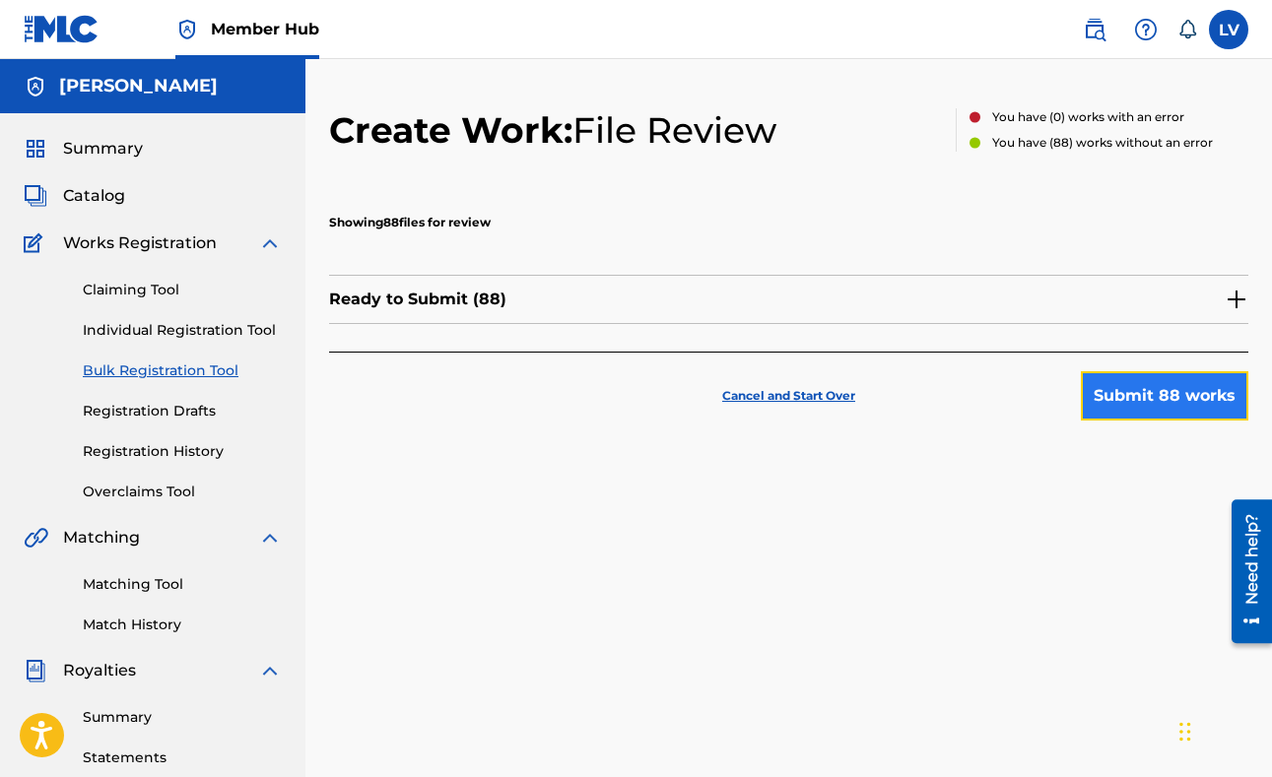
click at [1130, 401] on button "Submit 88 works" at bounding box center [1164, 395] width 167 height 49
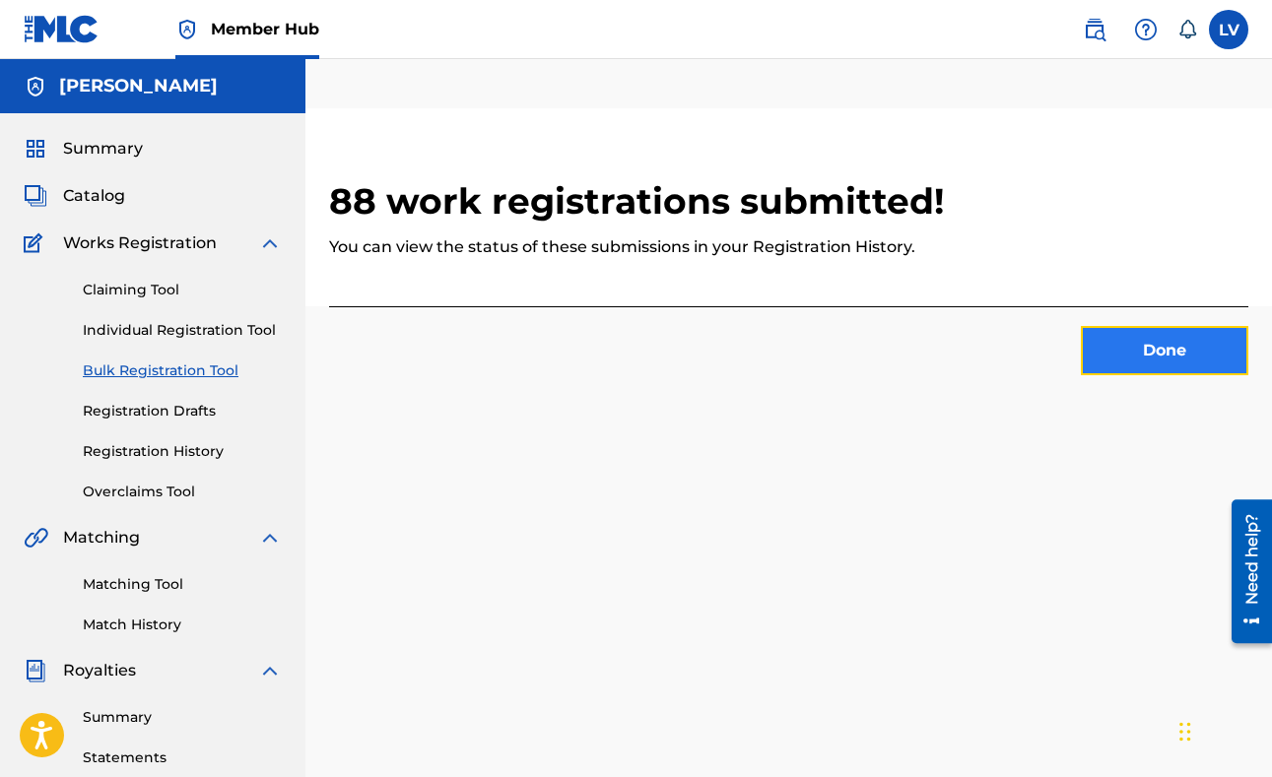
click at [1141, 362] on button "Done" at bounding box center [1164, 350] width 167 height 49
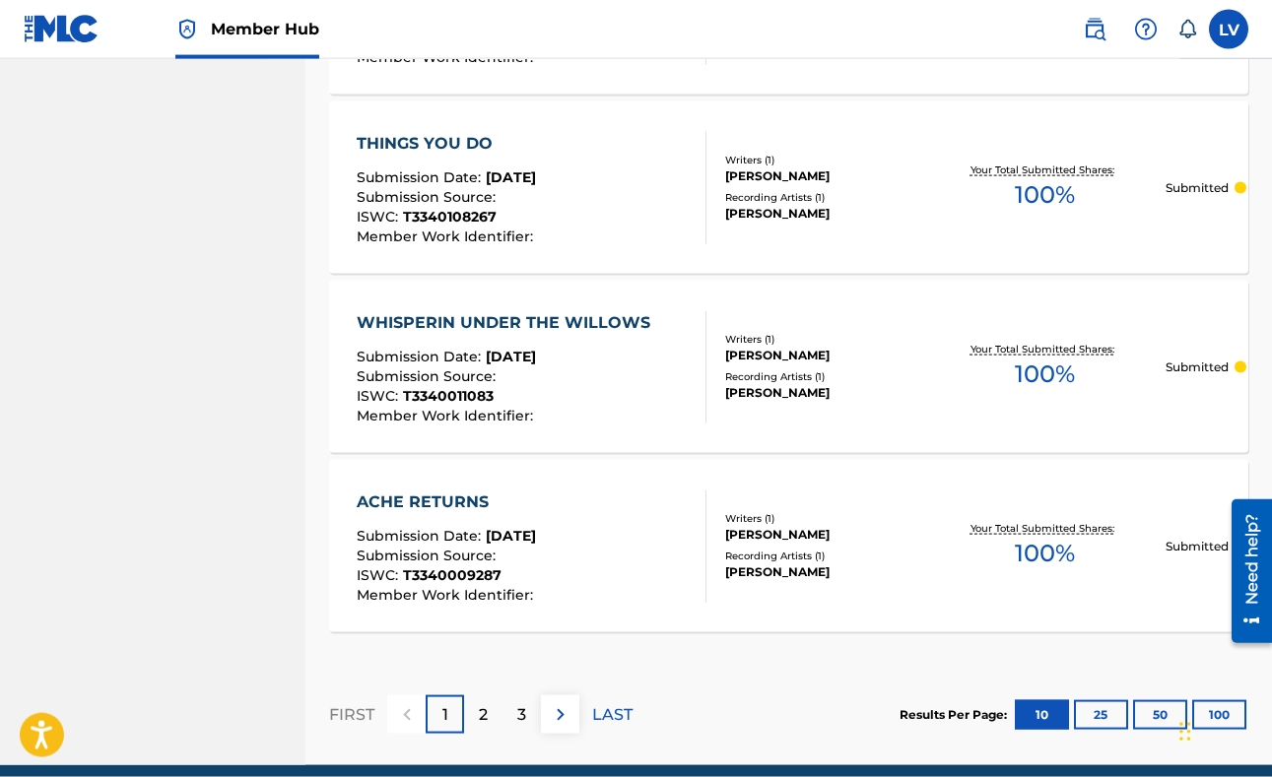
scroll to position [1871, 0]
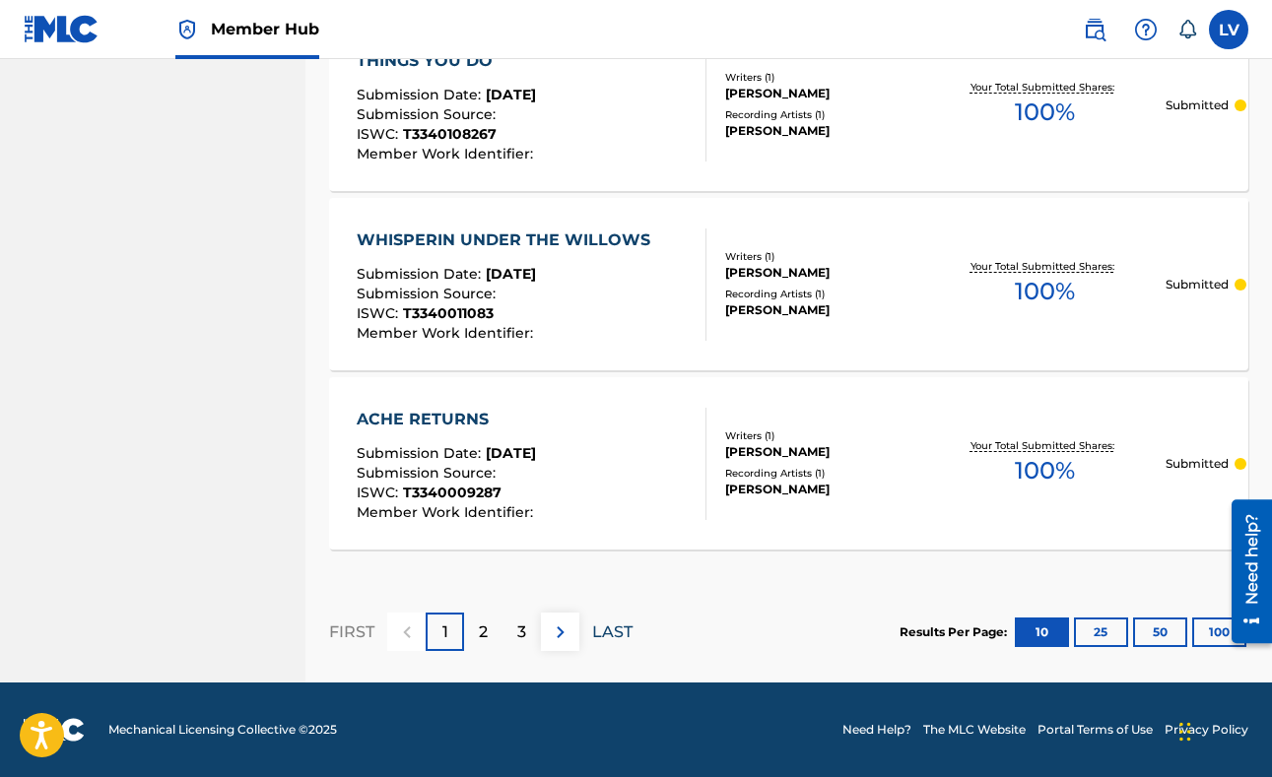
click at [624, 633] on p "LAST" at bounding box center [612, 633] width 40 height 24
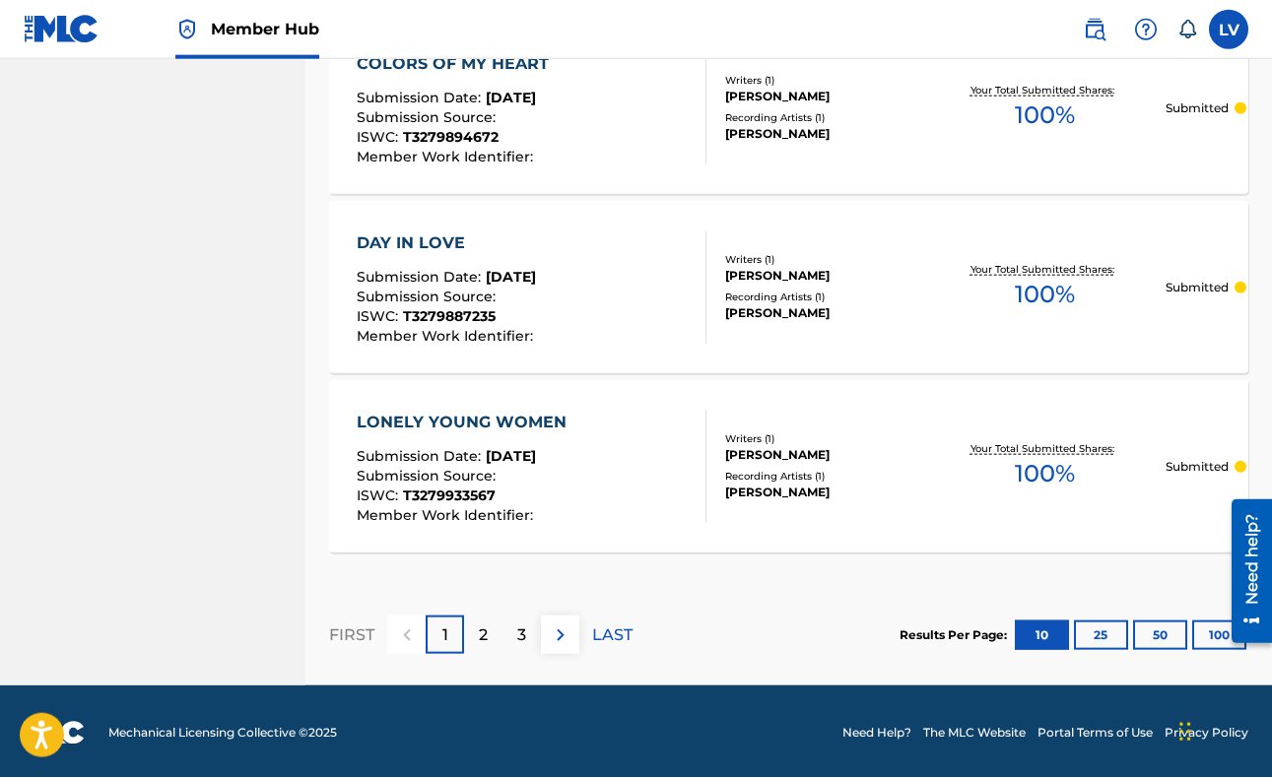
scroll to position [1333, 0]
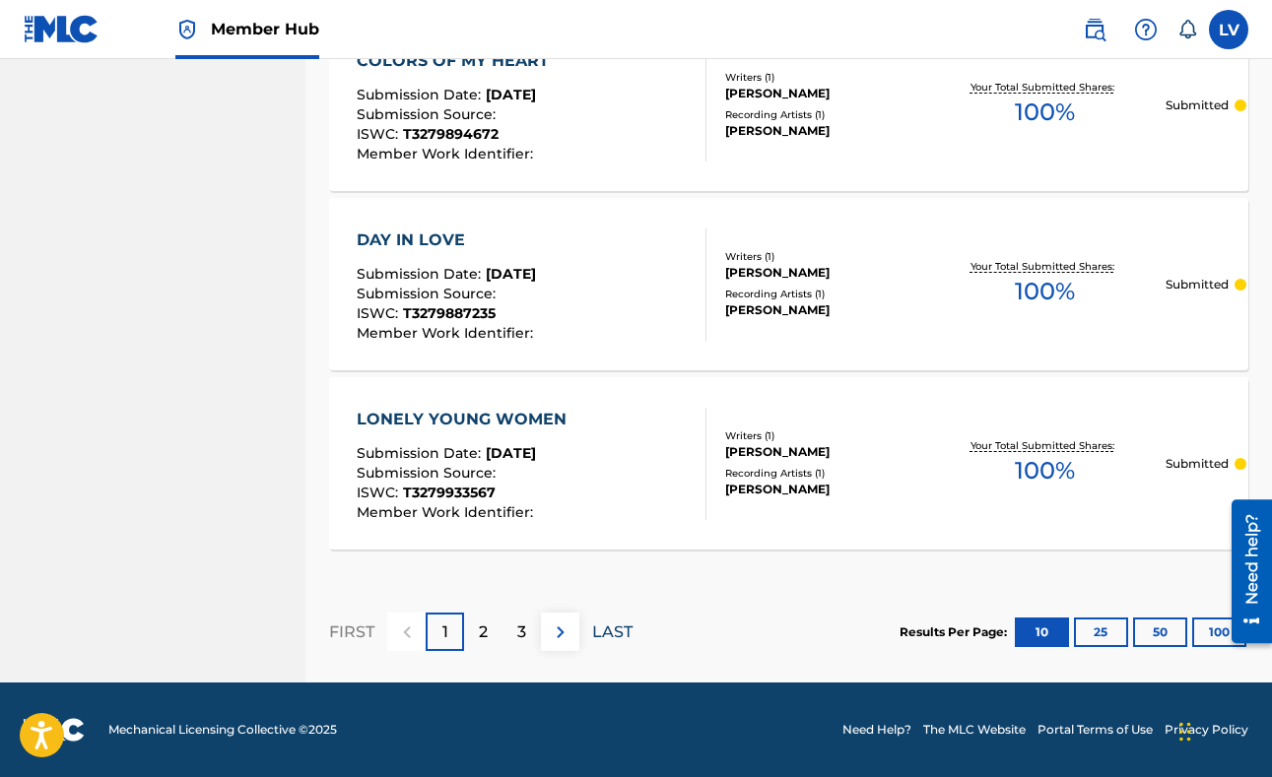
click at [616, 628] on p "LAST" at bounding box center [612, 633] width 40 height 24
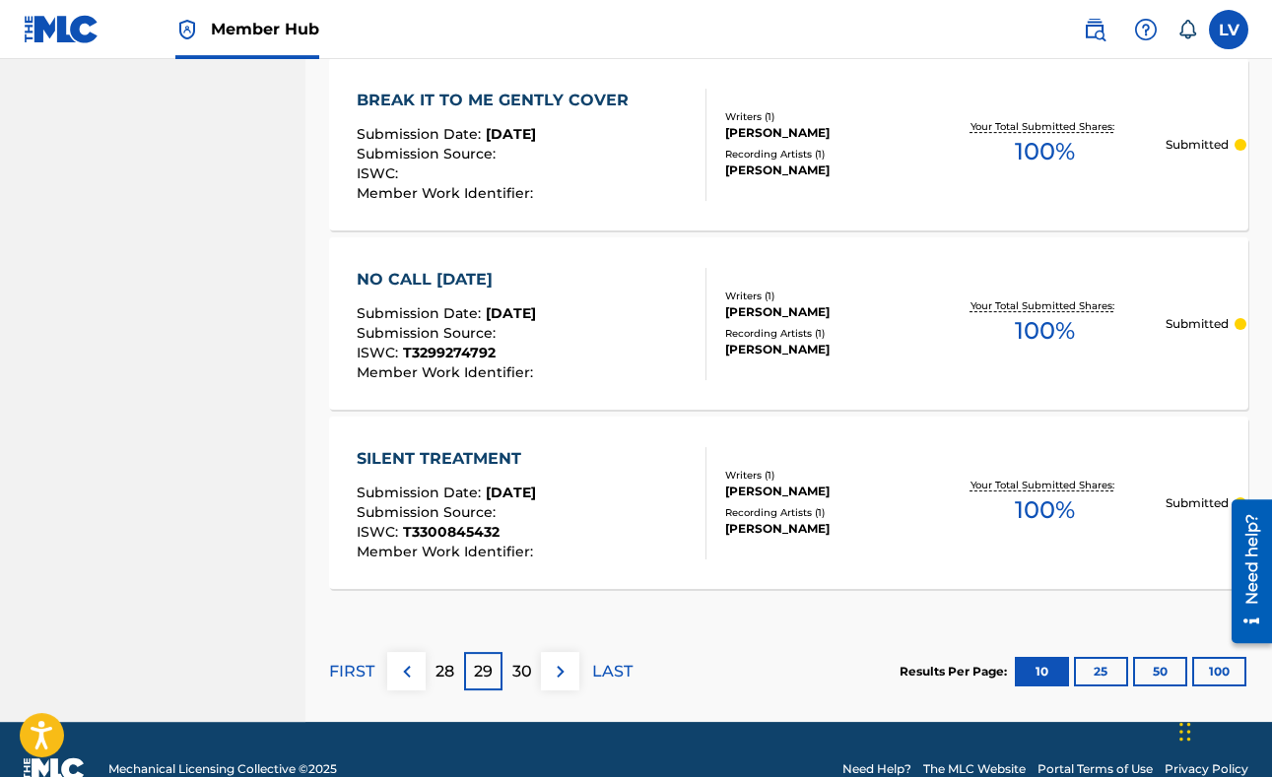
scroll to position [1871, 0]
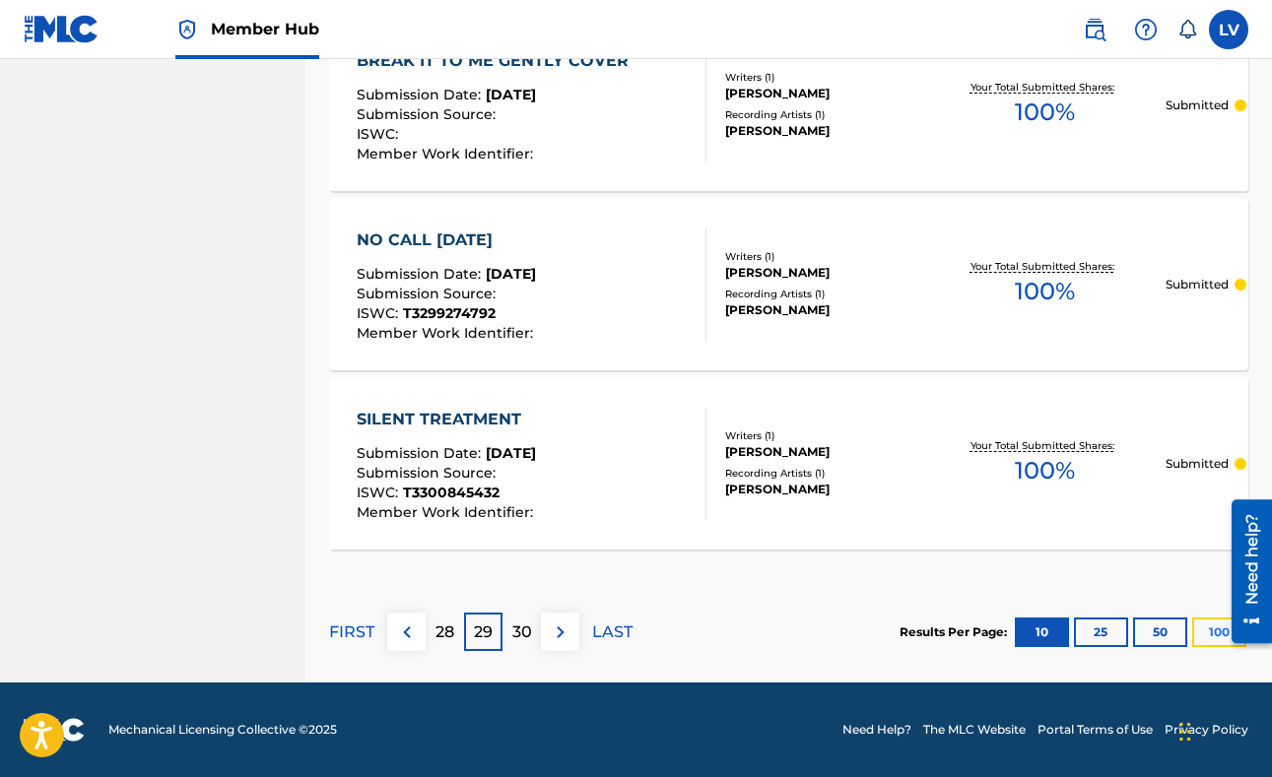
click at [1211, 637] on button "100" at bounding box center [1219, 633] width 54 height 30
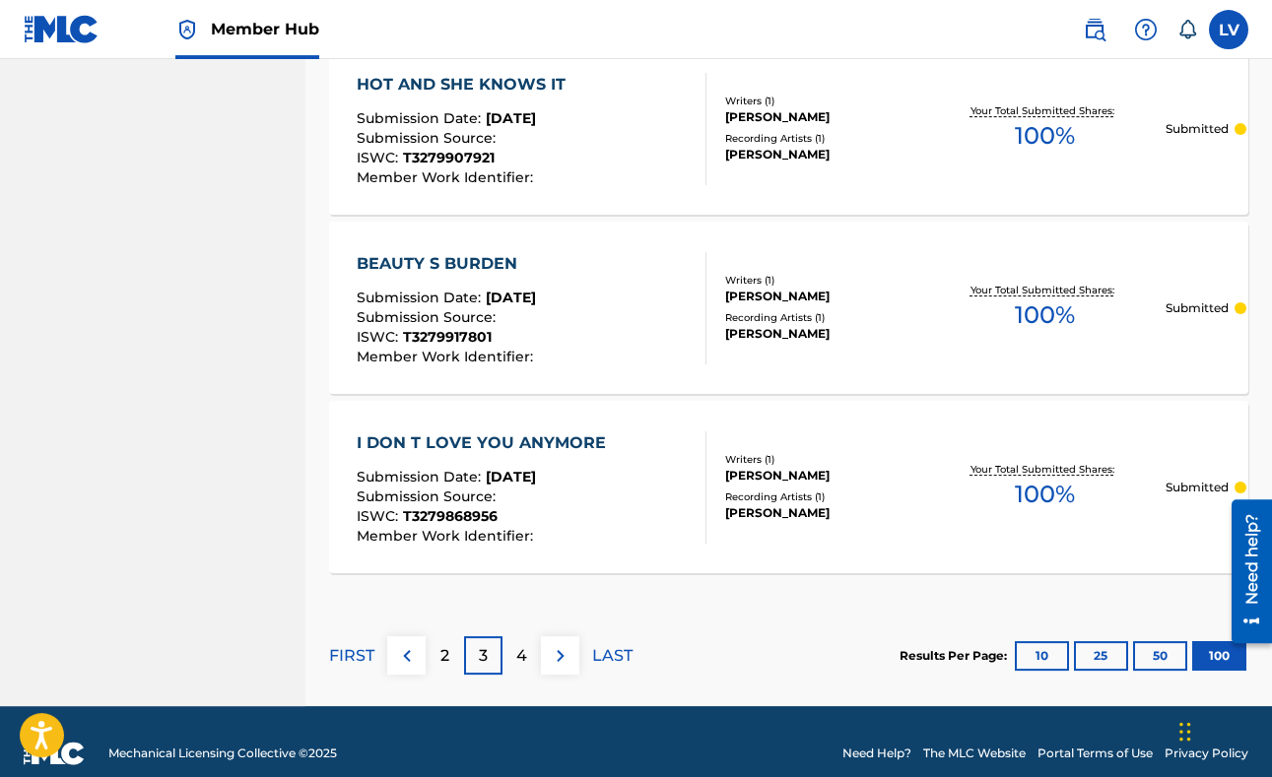
scroll to position [18006, 0]
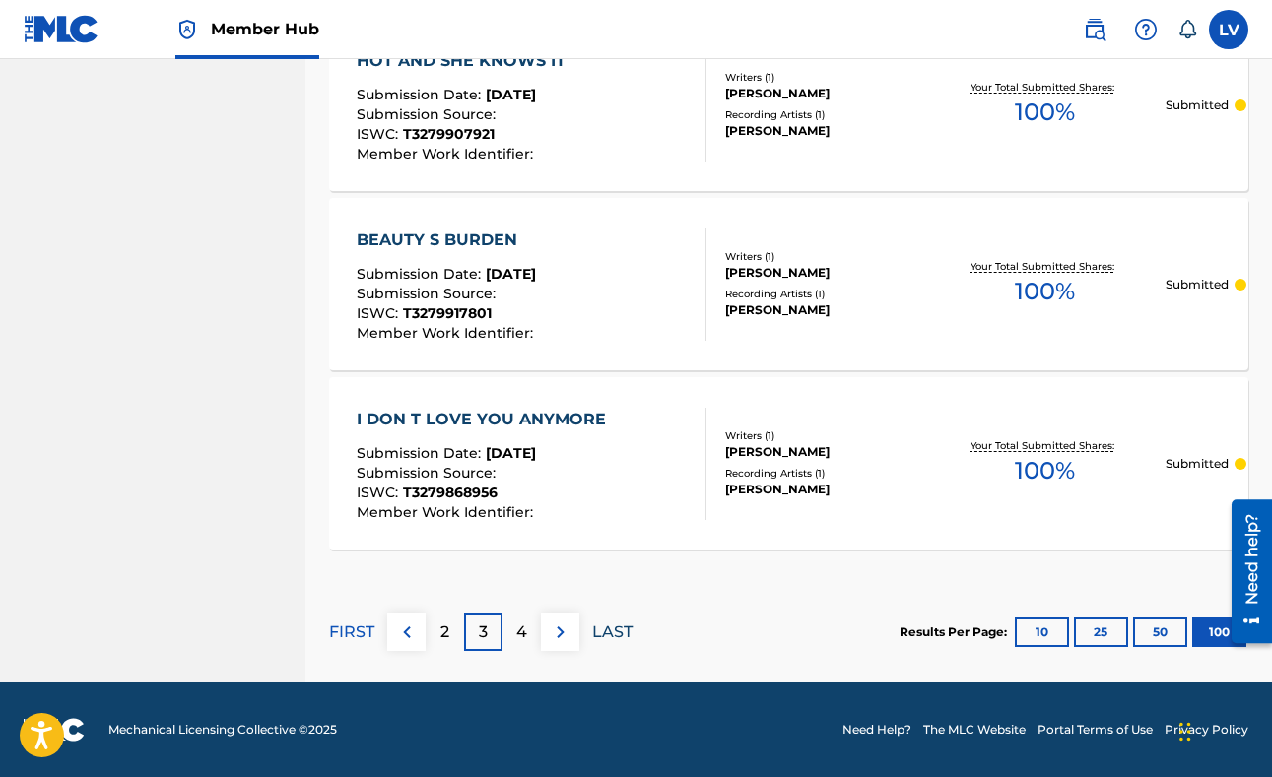
click at [604, 629] on p "LAST" at bounding box center [612, 633] width 40 height 24
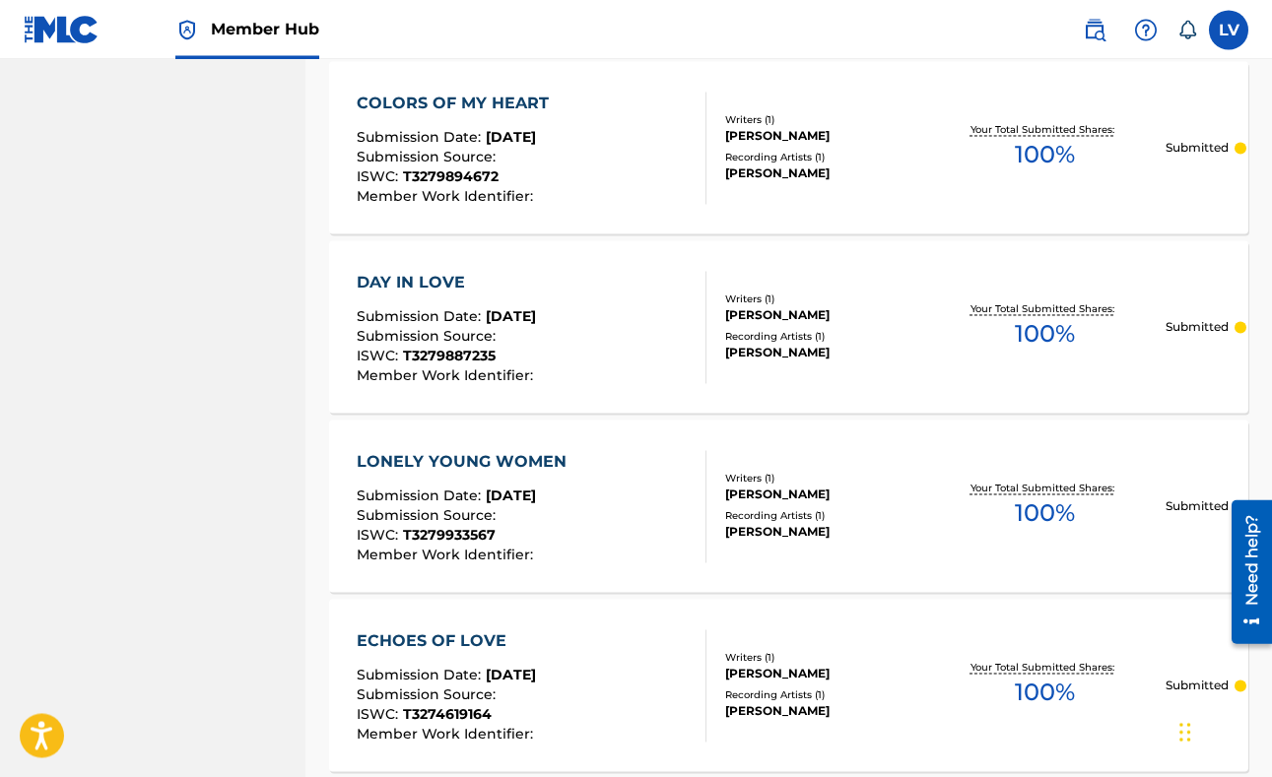
scroll to position [13883, 0]
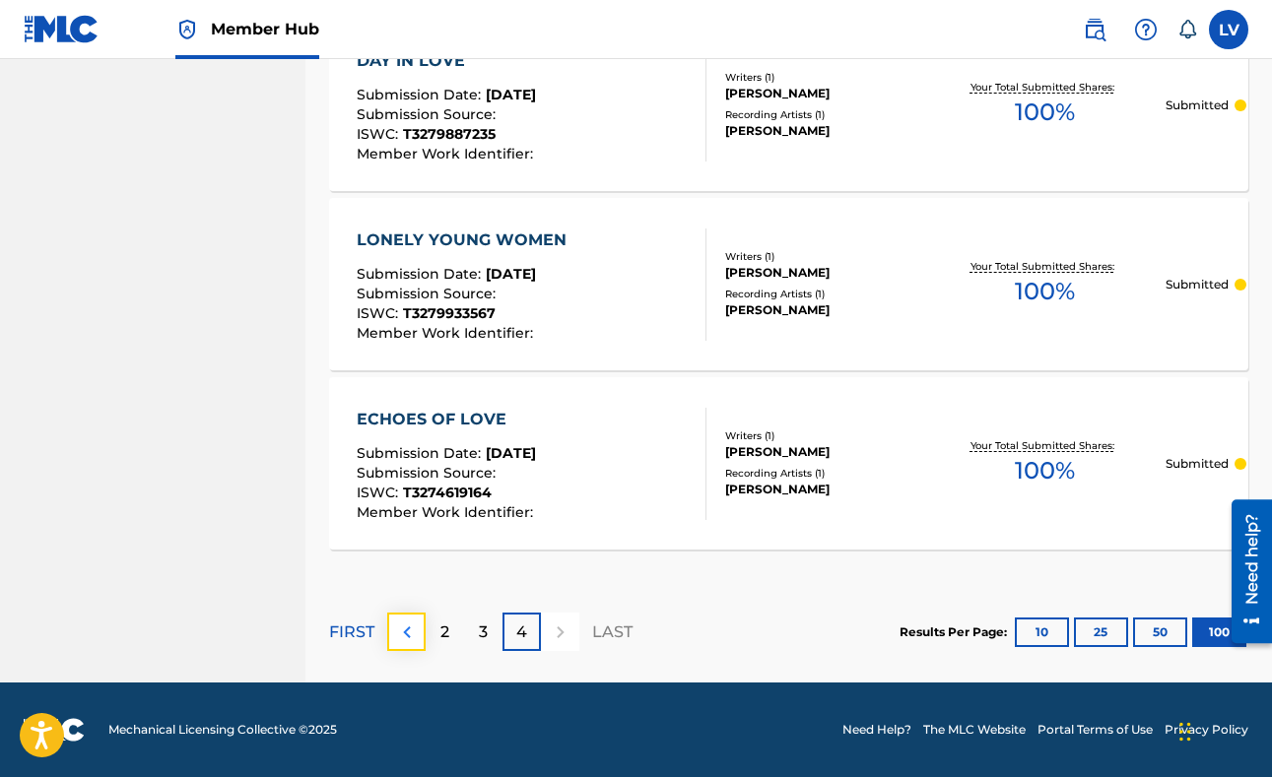
click at [409, 632] on img at bounding box center [407, 633] width 24 height 24
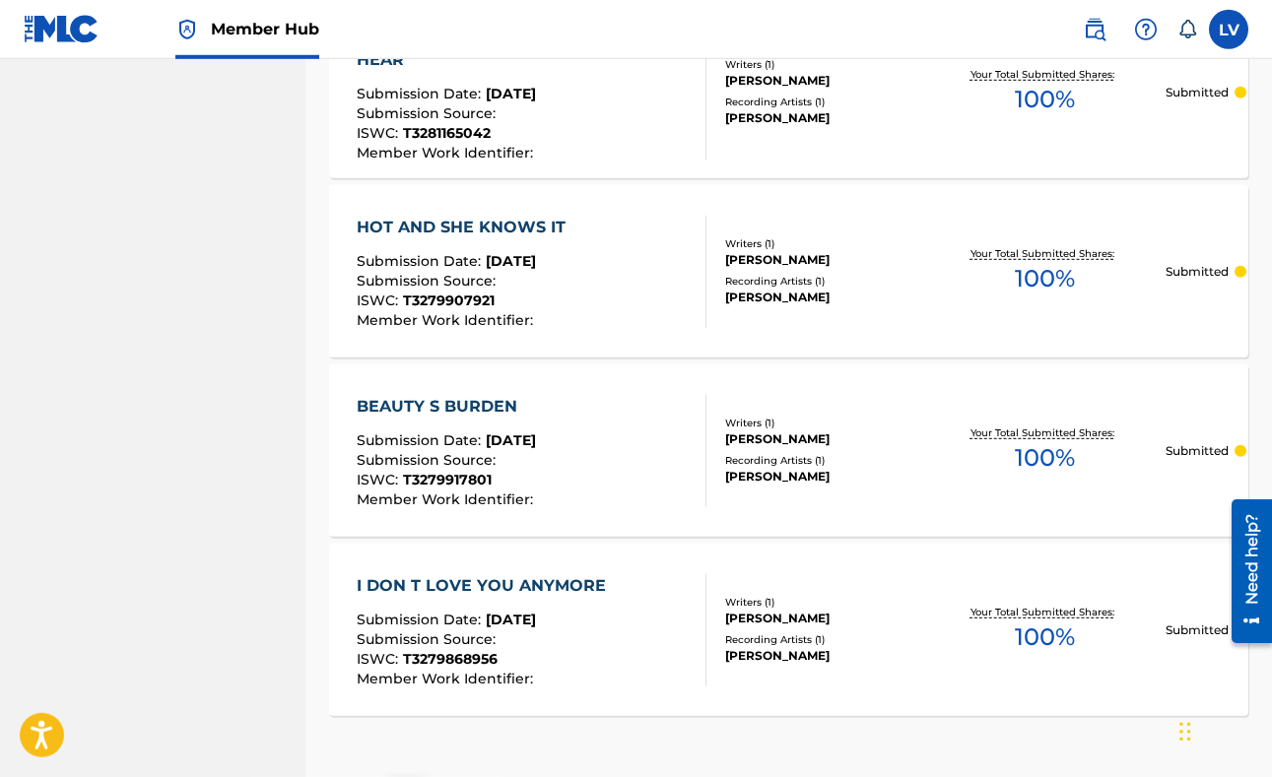
scroll to position [18006, 0]
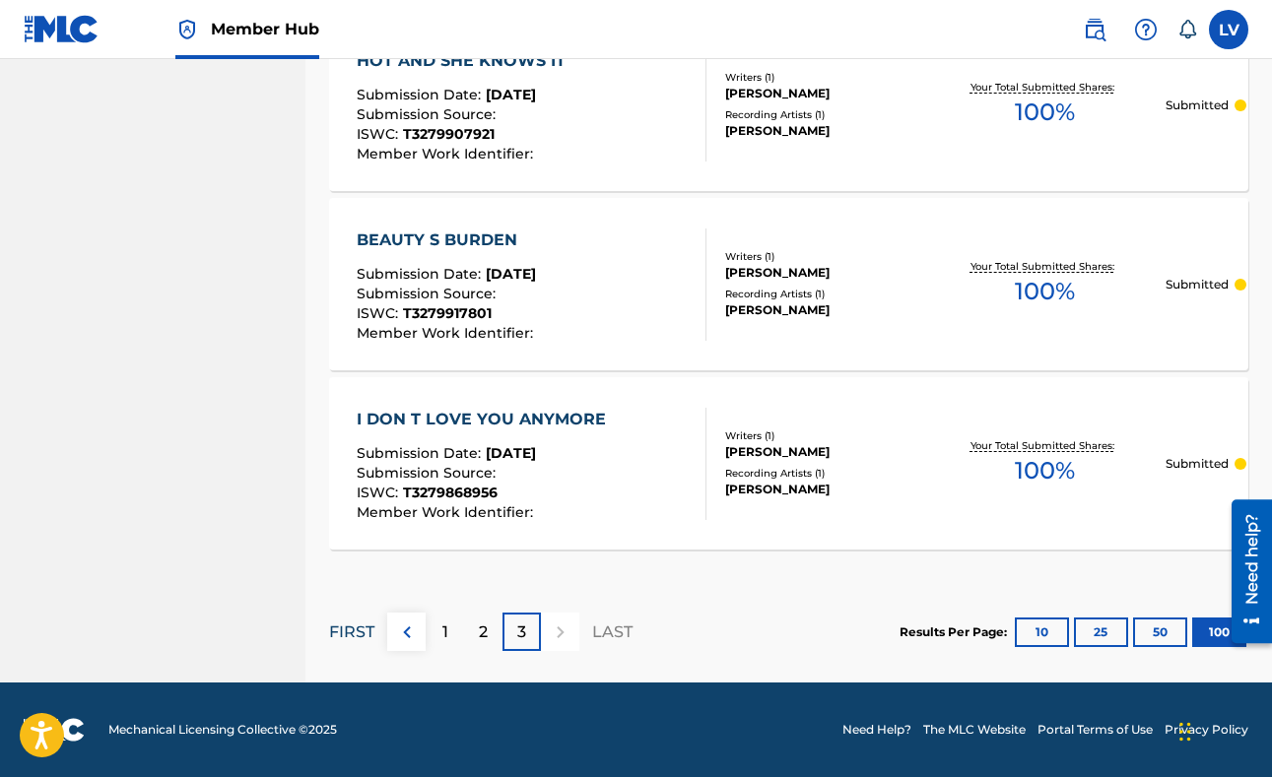
click at [353, 625] on p "FIRST" at bounding box center [351, 633] width 45 height 24
